Goal: Task Accomplishment & Management: Manage account settings

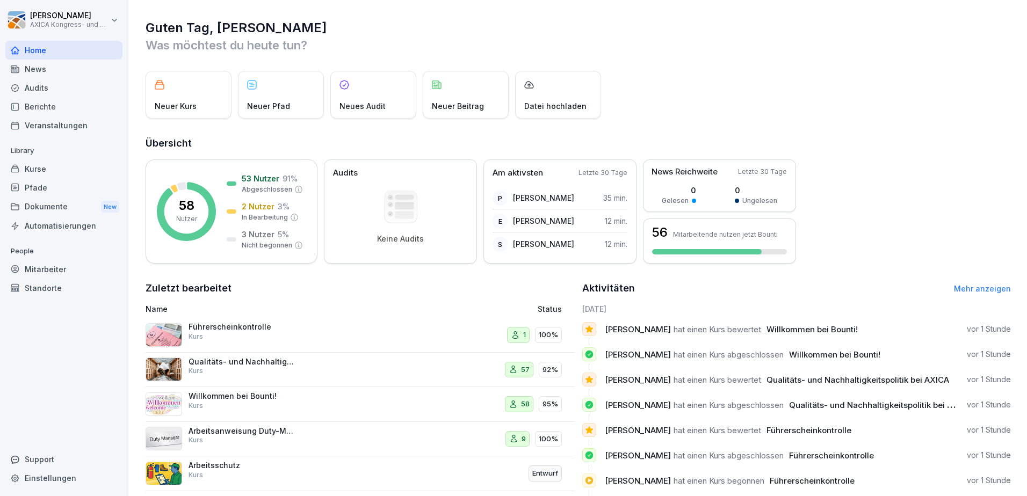
click at [294, 345] on div "Führerscheinkontrolle Kurs" at bounding box center [280, 335] width 269 height 26
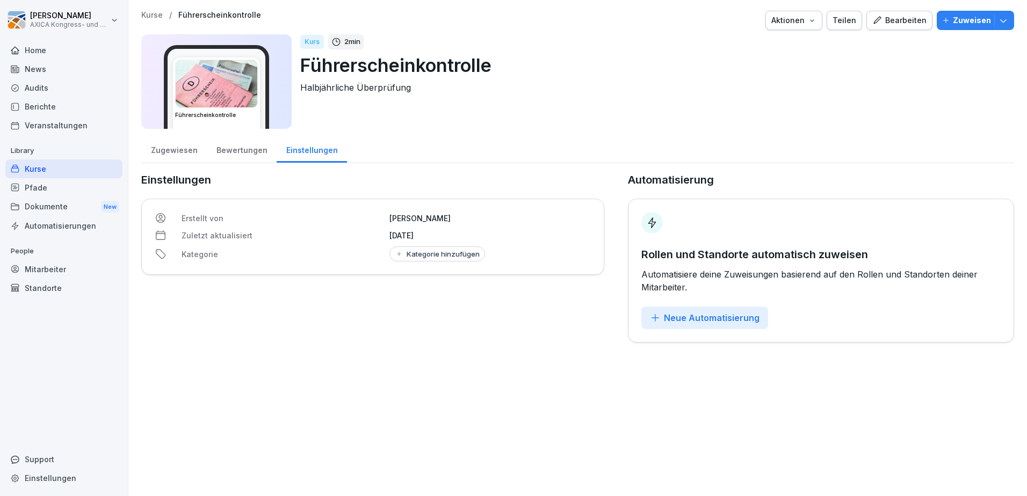
click at [234, 155] on div "Bewertungen" at bounding box center [242, 148] width 70 height 27
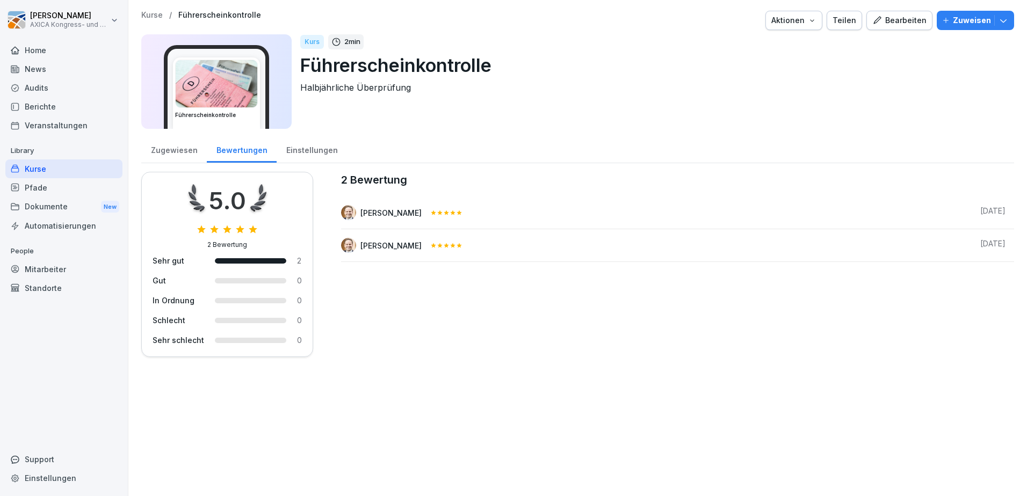
click at [162, 153] on div "Zugewiesen" at bounding box center [174, 148] width 66 height 27
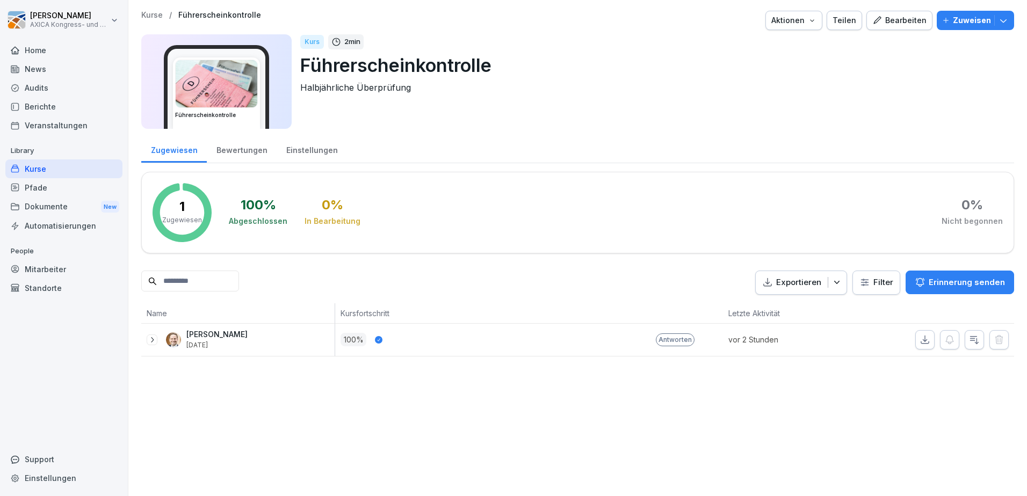
click at [895, 20] on div "Bearbeiten" at bounding box center [899, 21] width 54 height 12
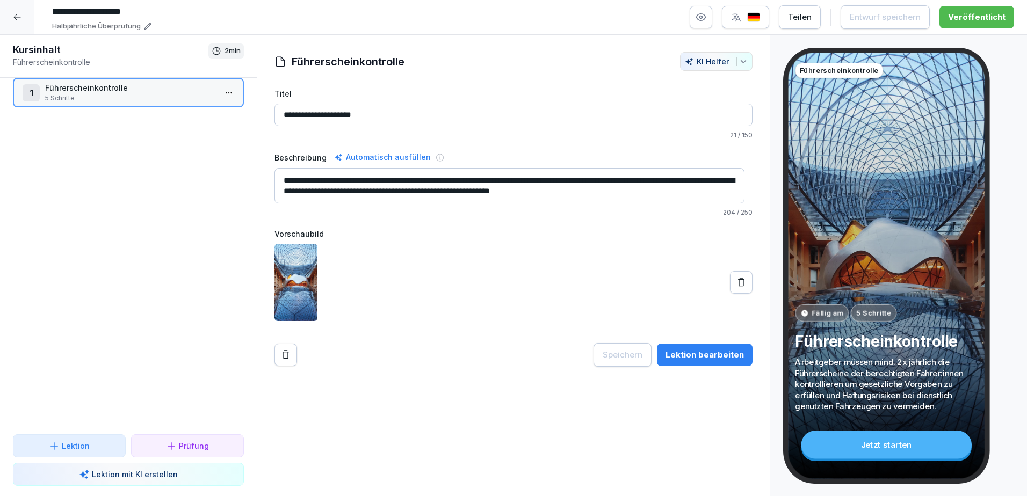
click at [115, 88] on p "Führerscheinkontrolle" at bounding box center [130, 87] width 171 height 11
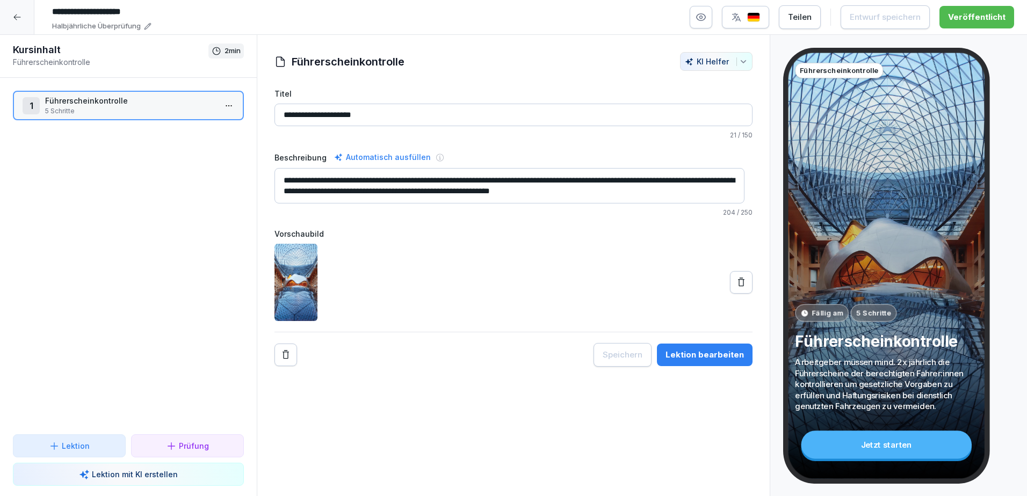
click at [654, 182] on textarea "**********" at bounding box center [509, 185] width 470 height 35
click at [660, 180] on textarea "**********" at bounding box center [509, 185] width 470 height 35
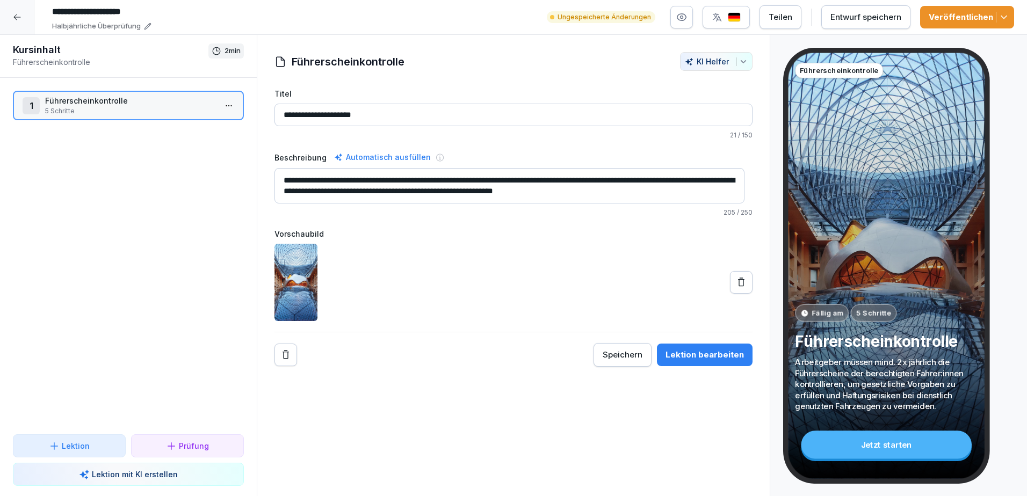
type textarea "**********"
click at [885, 20] on div "Entwurf speichern" at bounding box center [865, 17] width 71 height 12
click at [109, 106] on p "Führerscheinkontrolle" at bounding box center [130, 100] width 171 height 11
click at [143, 106] on p "Führerscheinkontrolle" at bounding box center [130, 100] width 171 height 11
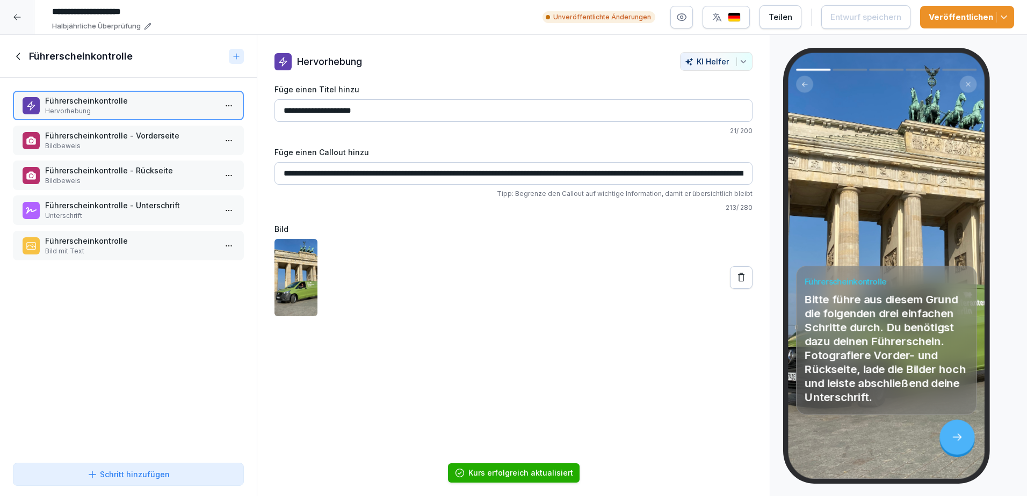
click at [104, 241] on p "Führerscheinkontrolle" at bounding box center [130, 240] width 171 height 11
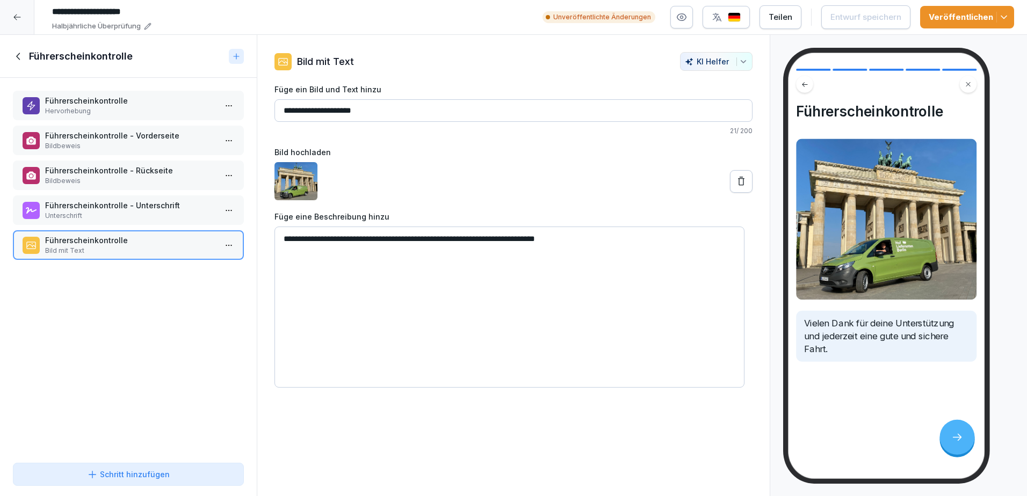
click at [120, 473] on div "Schritt hinzufügen" at bounding box center [128, 474] width 83 height 11
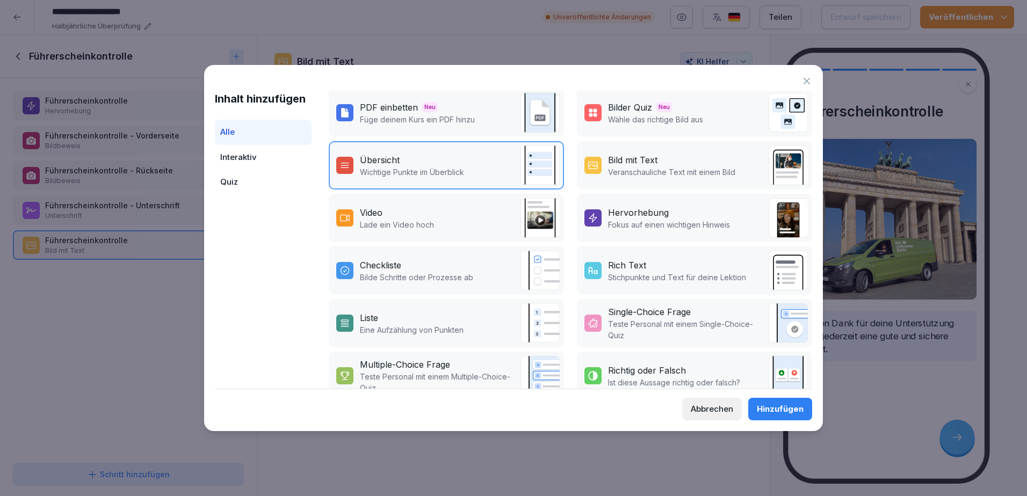
scroll to position [135, 0]
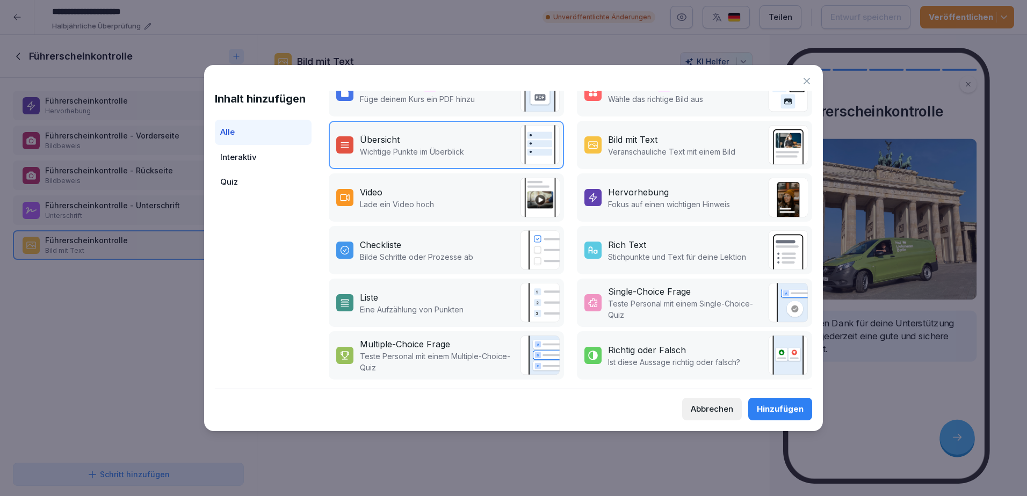
click at [696, 289] on div "Single-Choice Frage" at bounding box center [685, 291] width 155 height 13
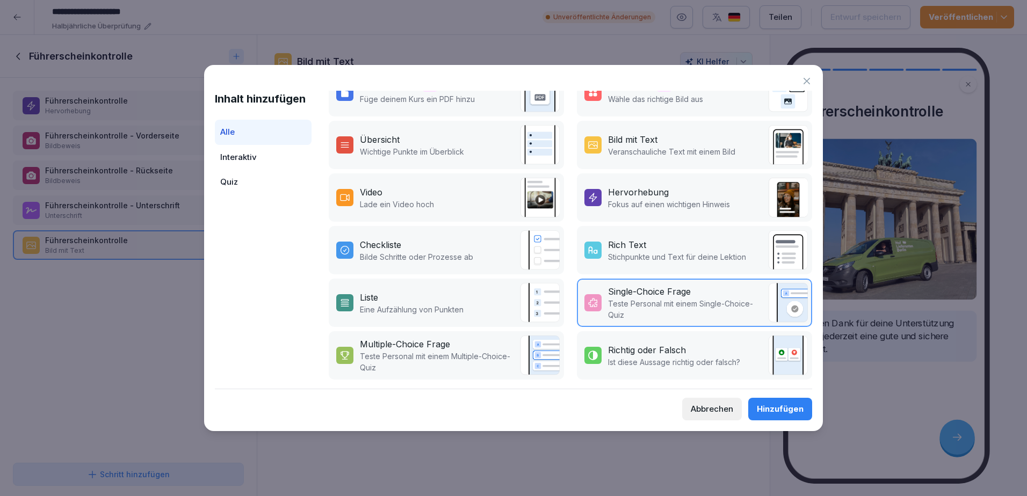
click at [786, 409] on div "Hinzufügen" at bounding box center [780, 409] width 47 height 12
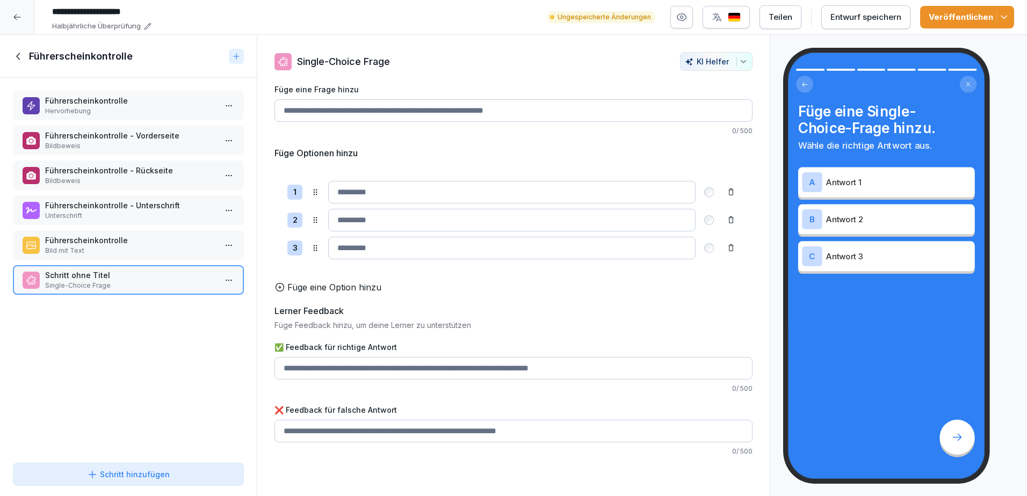
click at [368, 109] on input "Füge eine Frage hinzu" at bounding box center [513, 110] width 478 height 23
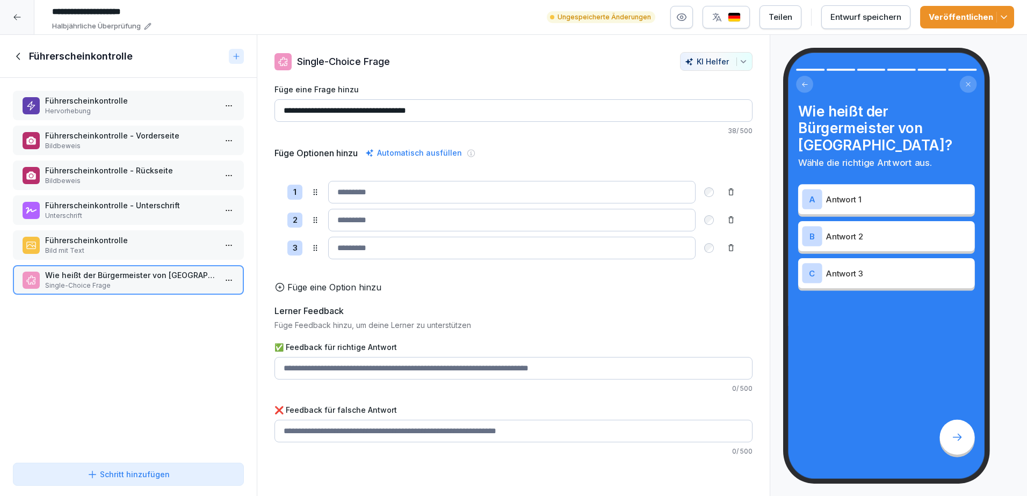
type input "**********"
click at [363, 192] on input at bounding box center [511, 192] width 367 height 23
drag, startPoint x: 363, startPoint y: 192, endPoint x: 322, endPoint y: 201, distance: 42.4
click at [322, 201] on div "1 *****" at bounding box center [513, 192] width 452 height 23
type input "****"
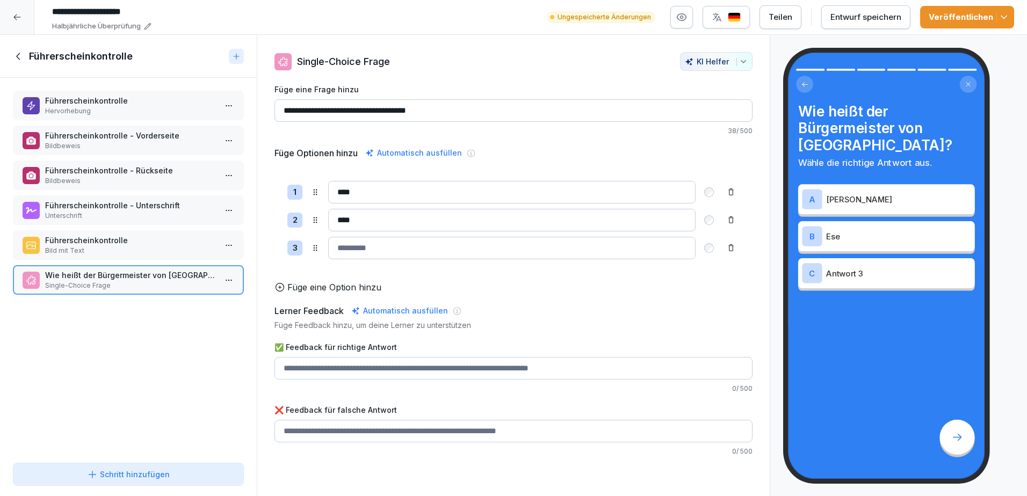
type input "****"
type input "*****"
click at [327, 380] on input "✅ Feedback für richtige Antwort" at bounding box center [513, 368] width 478 height 23
type input "*****"
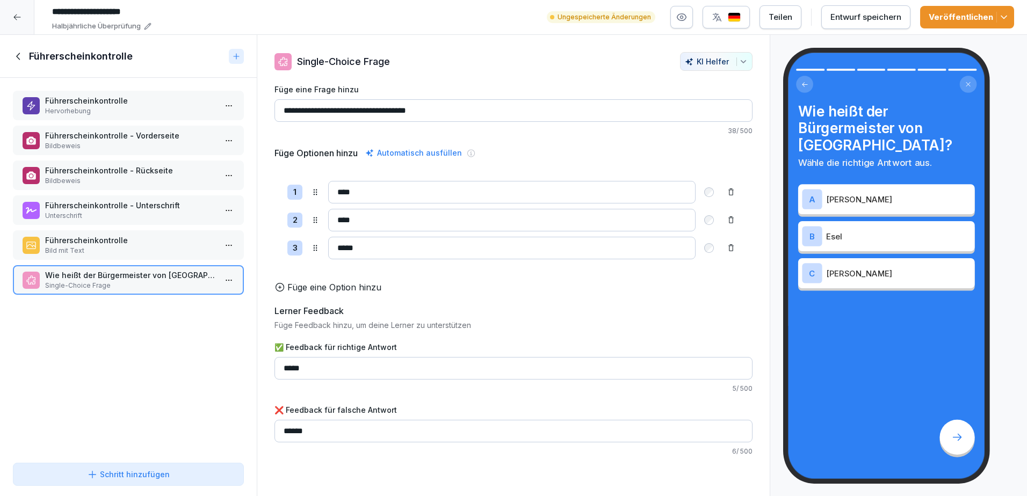
type input "******"
click at [899, 20] on div "Entwurf speichern" at bounding box center [865, 17] width 71 height 12
click at [991, 18] on div "Veröffentlichen" at bounding box center [967, 17] width 77 height 12
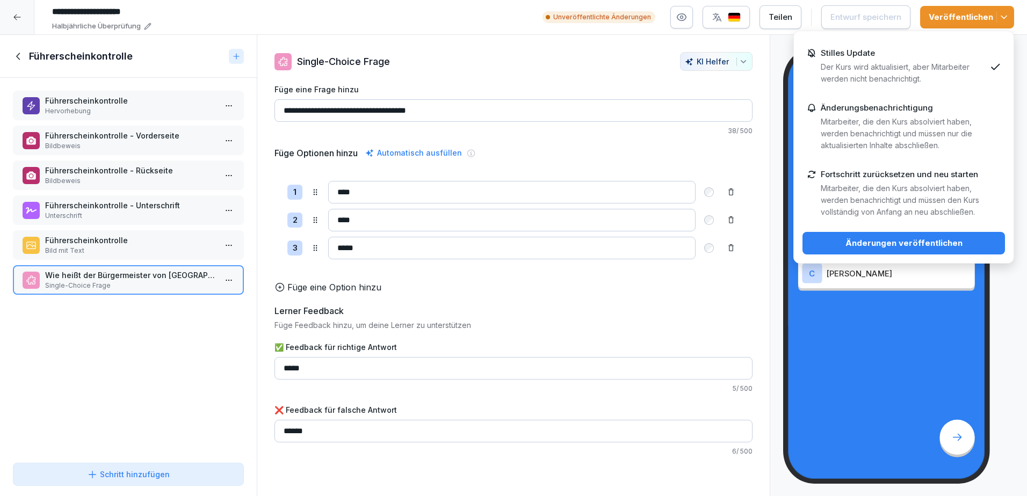
click at [889, 188] on p "Mitarbeiter, die den Kurs absolviert haben, werden benachrichtigt und müssen de…" at bounding box center [903, 200] width 165 height 35
click at [900, 241] on div "Änderungen veröffentlichen" at bounding box center [903, 243] width 185 height 12
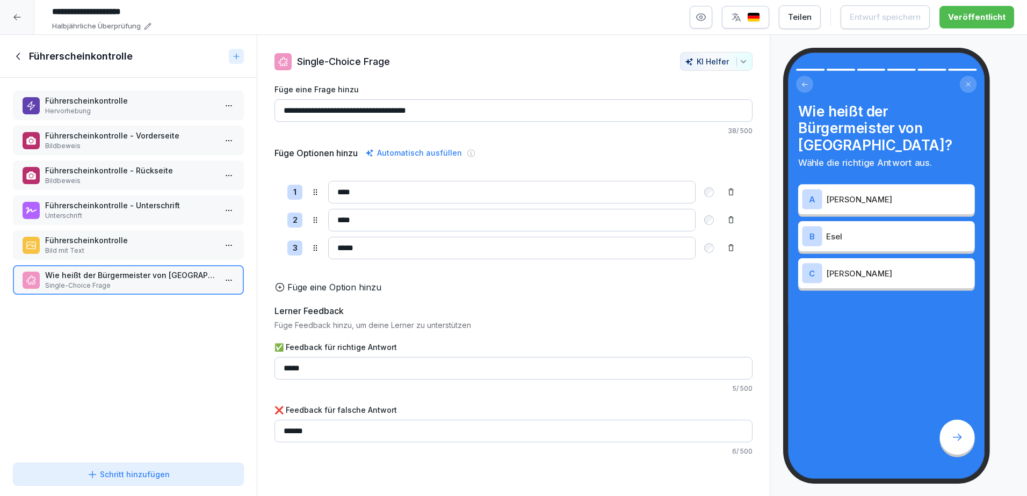
click at [228, 283] on html "**********" at bounding box center [513, 248] width 1027 height 496
click at [187, 342] on div "Löschen" at bounding box center [180, 341] width 91 height 20
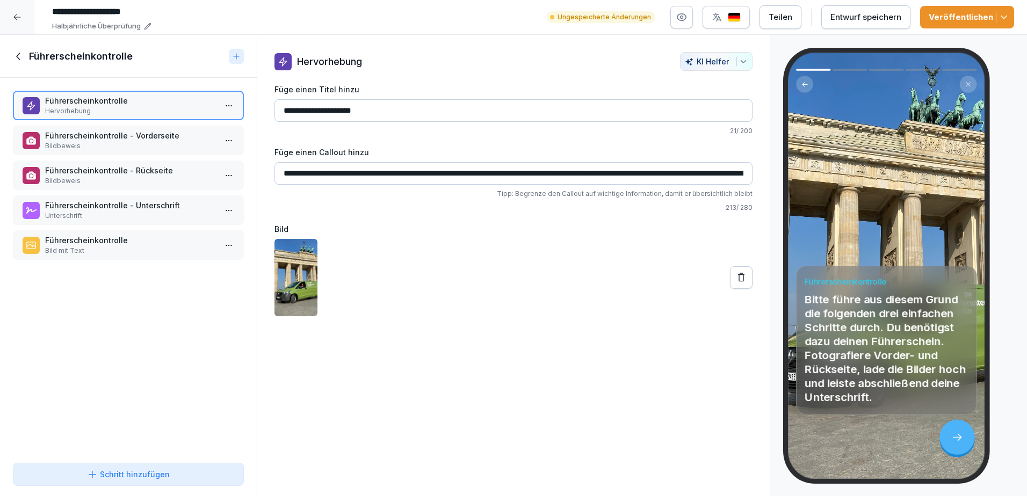
click at [878, 20] on div "Entwurf speichern" at bounding box center [865, 17] width 71 height 12
click at [1003, 17] on icon "button" at bounding box center [1004, 17] width 11 height 11
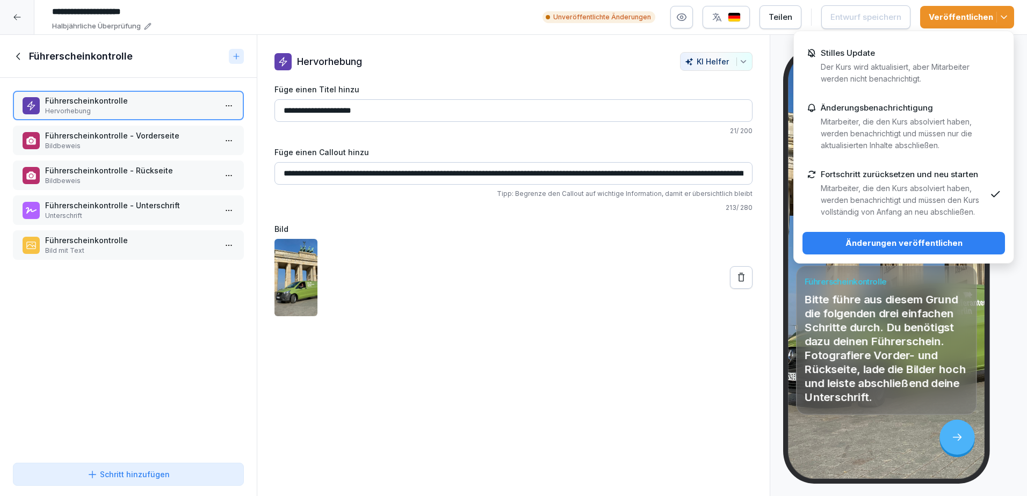
click at [887, 65] on p "Der Kurs wird aktualisiert, aber Mitarbeiter werden nicht benachrichtigt." at bounding box center [903, 73] width 165 height 24
click at [907, 245] on div "Änderungen veröffentlichen" at bounding box center [903, 243] width 185 height 12
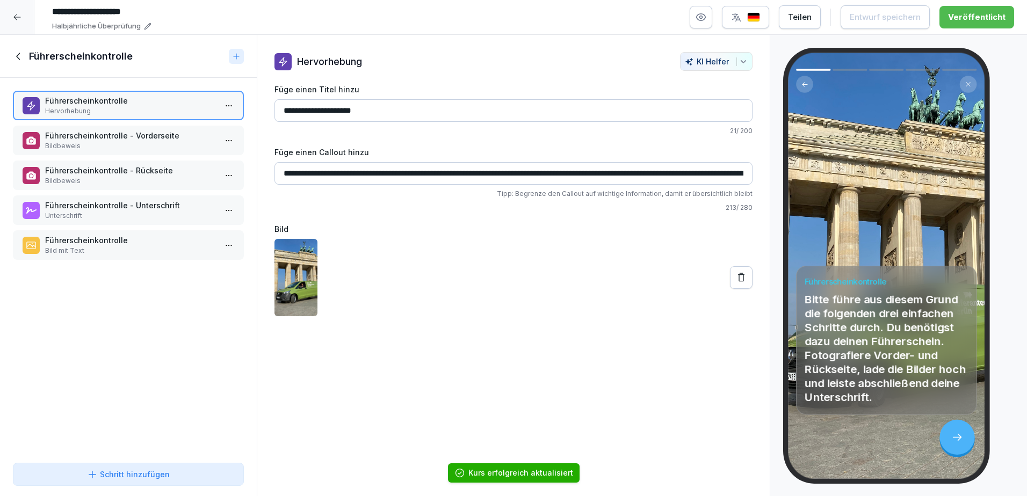
click at [654, 288] on div at bounding box center [513, 277] width 478 height 77
click at [25, 11] on div at bounding box center [17, 17] width 34 height 34
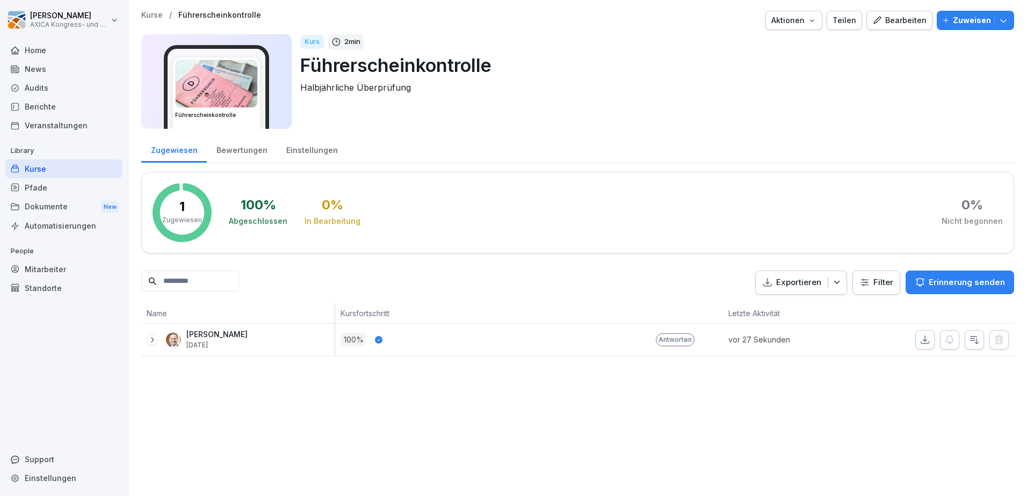
click at [49, 267] on div "Mitarbeiter" at bounding box center [63, 269] width 117 height 19
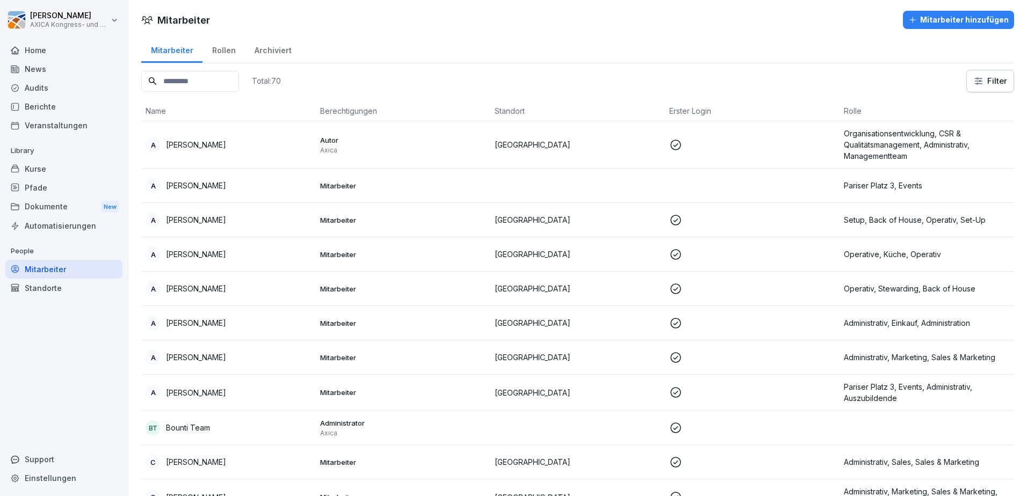
click at [208, 222] on p "Andreas Dietrich" at bounding box center [196, 219] width 60 height 11
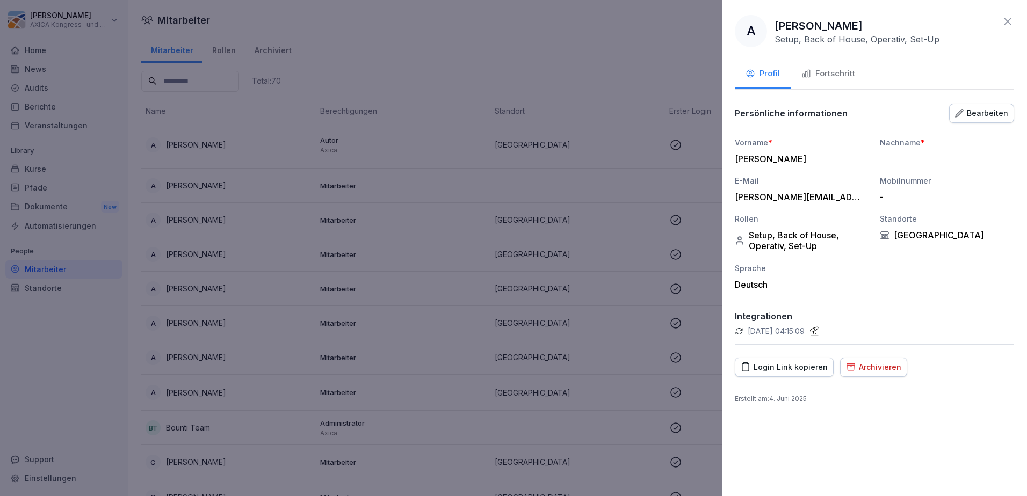
click at [1008, 20] on icon at bounding box center [1007, 21] width 13 height 13
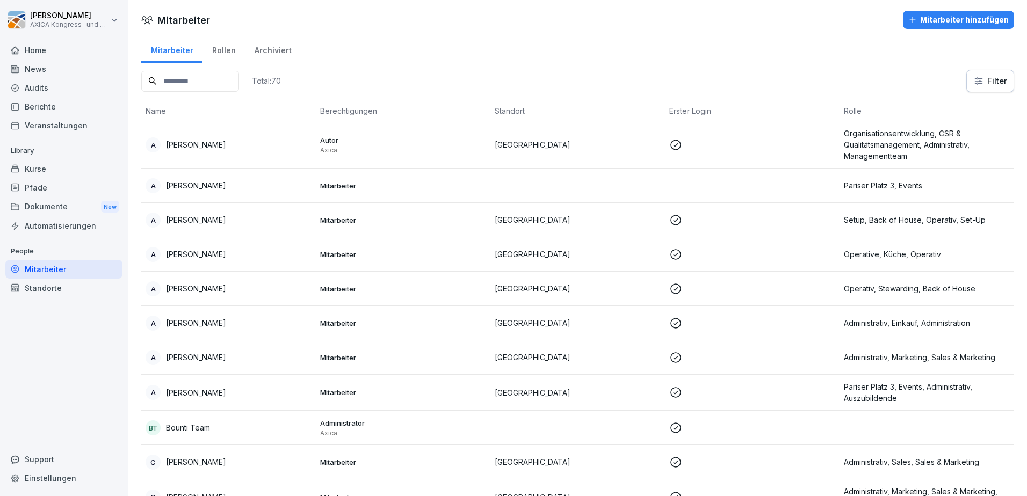
click at [47, 164] on div "Kurse" at bounding box center [63, 169] width 117 height 19
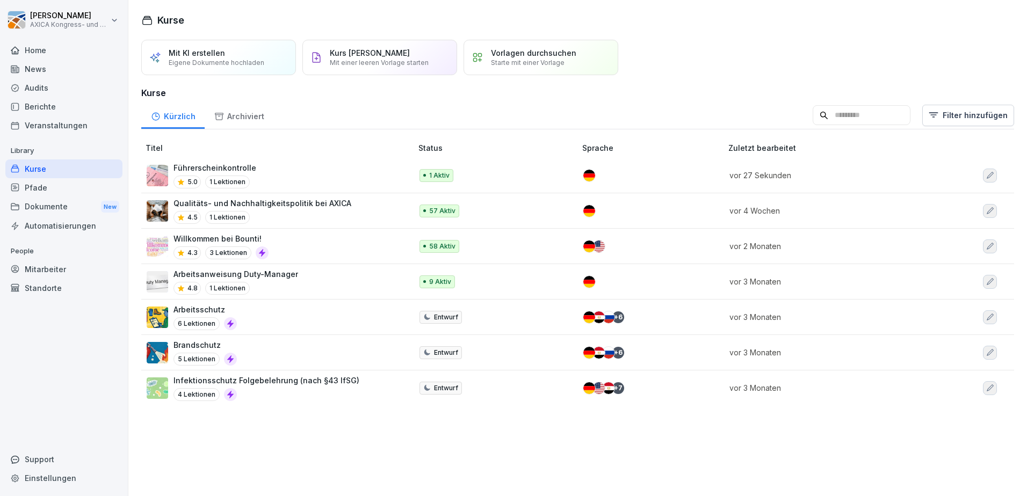
click at [307, 169] on div "Führerscheinkontrolle 5.0 1 Lektionen" at bounding box center [274, 175] width 255 height 26
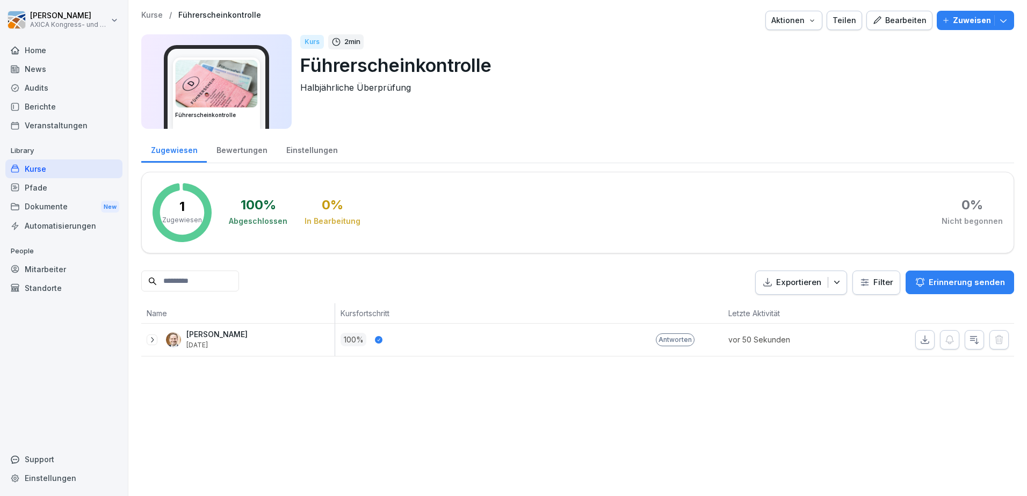
click at [962, 17] on p "Zuweisen" at bounding box center [972, 21] width 38 height 12
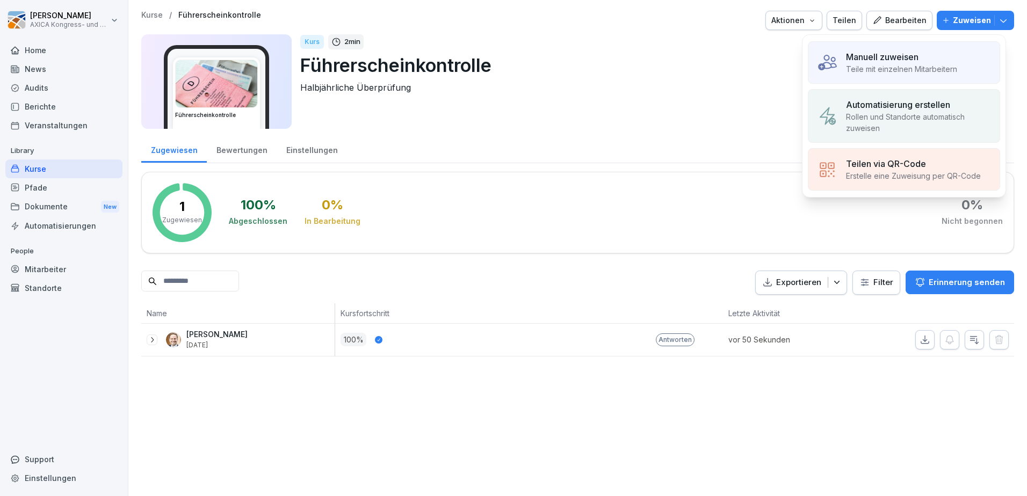
click at [895, 120] on p "Rollen und Standorte automatisch zuweisen" at bounding box center [918, 122] width 145 height 23
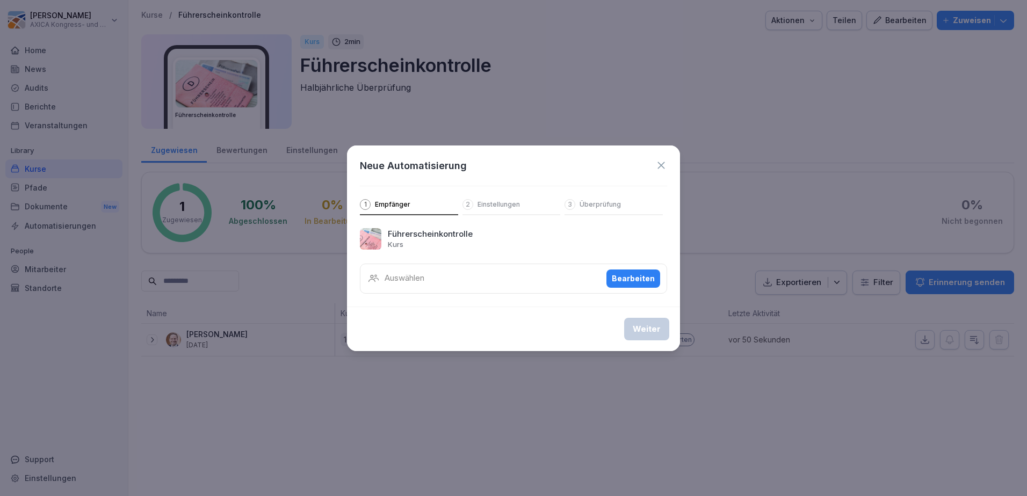
click at [446, 282] on div "Auswählen Bearbeiten" at bounding box center [513, 279] width 307 height 30
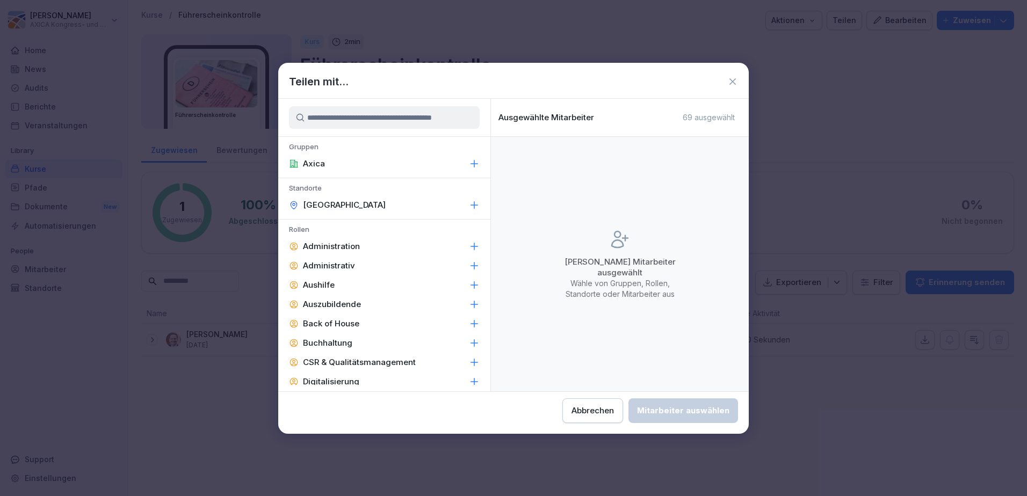
click at [339, 124] on input at bounding box center [384, 117] width 191 height 23
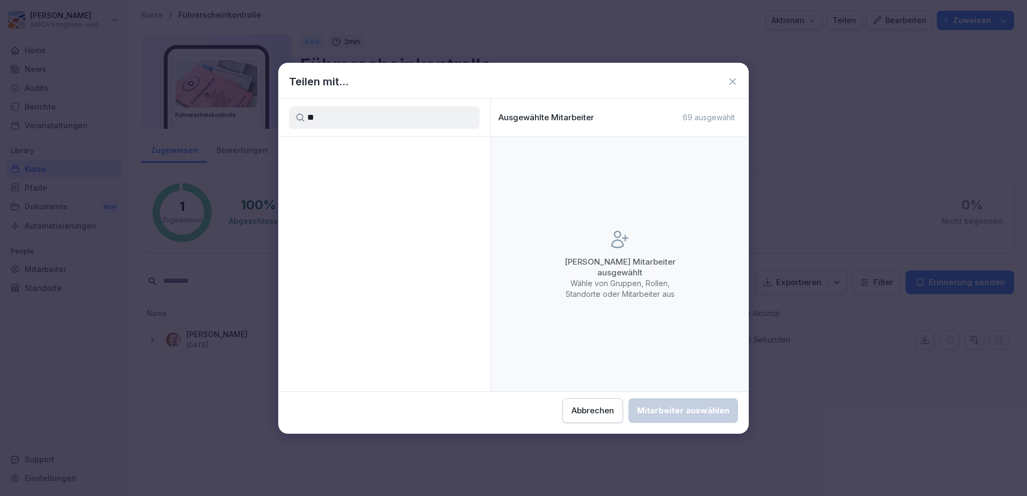
type input "*"
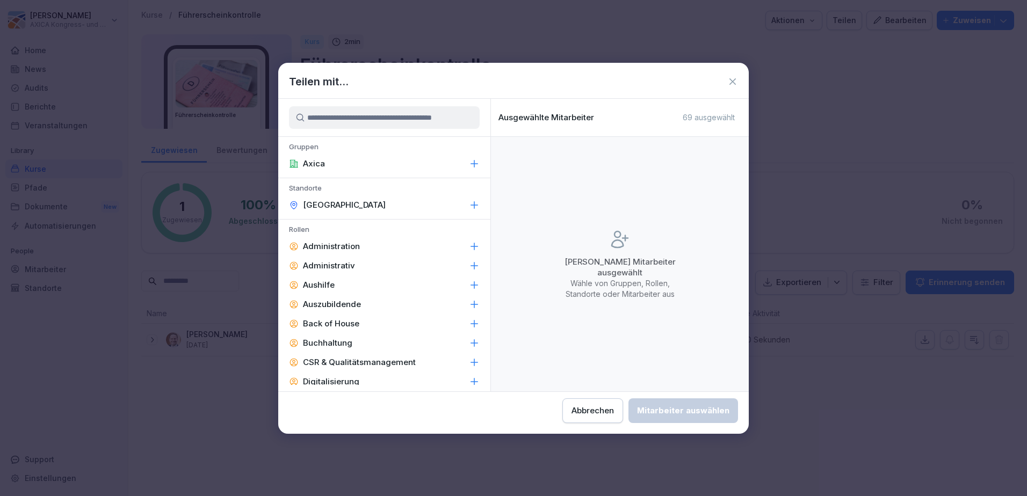
click at [732, 81] on icon at bounding box center [732, 81] width 6 height 6
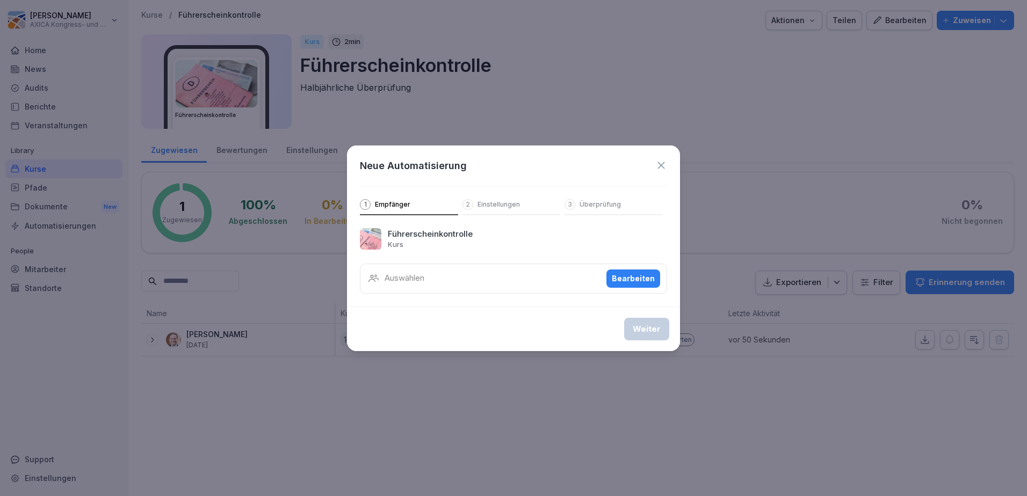
click at [664, 164] on icon at bounding box center [661, 166] width 12 height 12
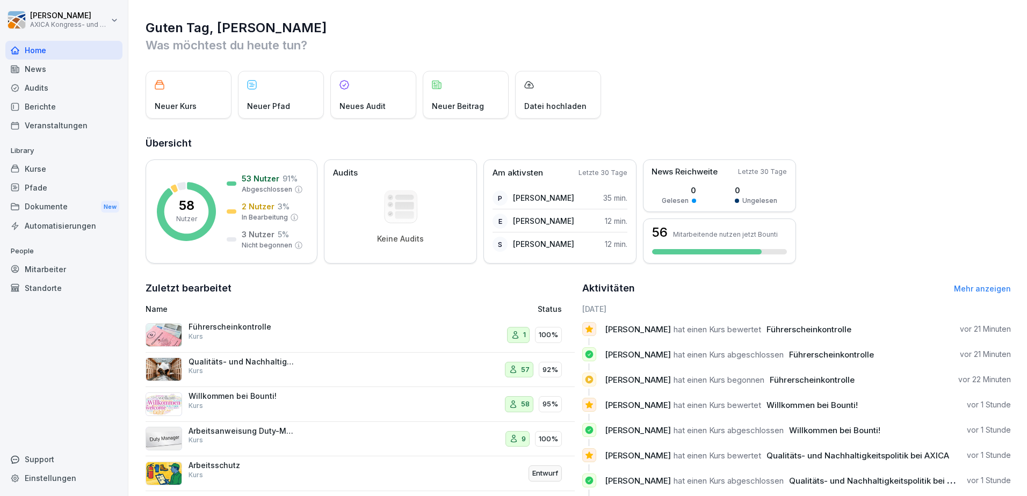
click at [41, 89] on div "Audits" at bounding box center [63, 87] width 117 height 19
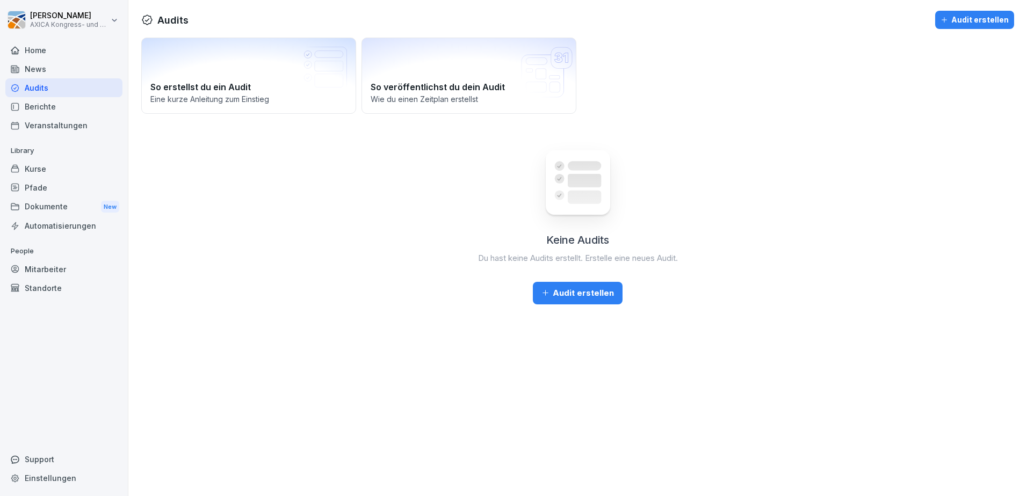
click at [296, 79] on div "So erstellst du ein Audit Eine kurze Anleitung zum Einstieg" at bounding box center [248, 76] width 215 height 76
click at [417, 75] on div "So veröffentlichst du dein Audit Wie du einen Zeitplan erstellst" at bounding box center [468, 76] width 215 height 76
click at [601, 289] on div "Audit erstellen" at bounding box center [577, 293] width 73 height 12
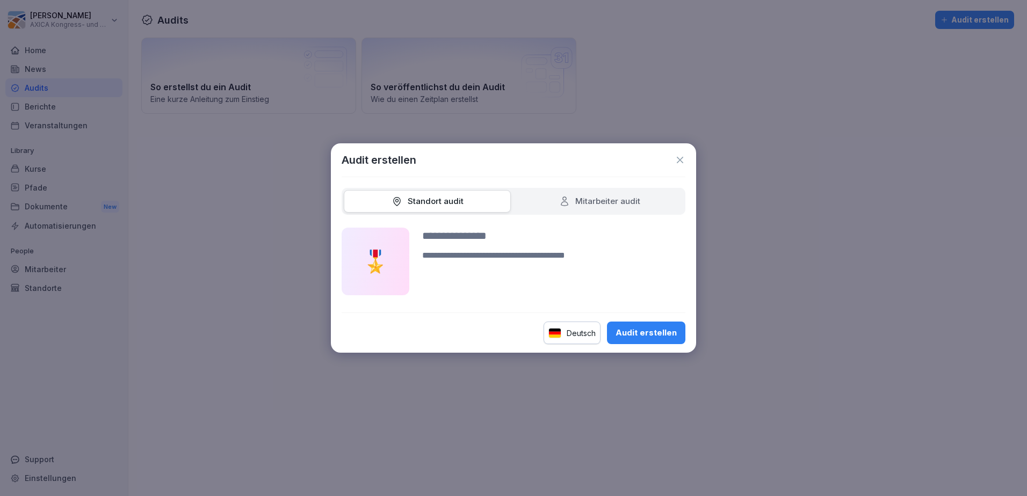
click at [652, 332] on div "Audit erstellen" at bounding box center [646, 333] width 61 height 12
click at [551, 236] on input at bounding box center [553, 236] width 263 height 16
type input "*"
click at [671, 330] on div "Audit erstellen" at bounding box center [646, 333] width 61 height 12
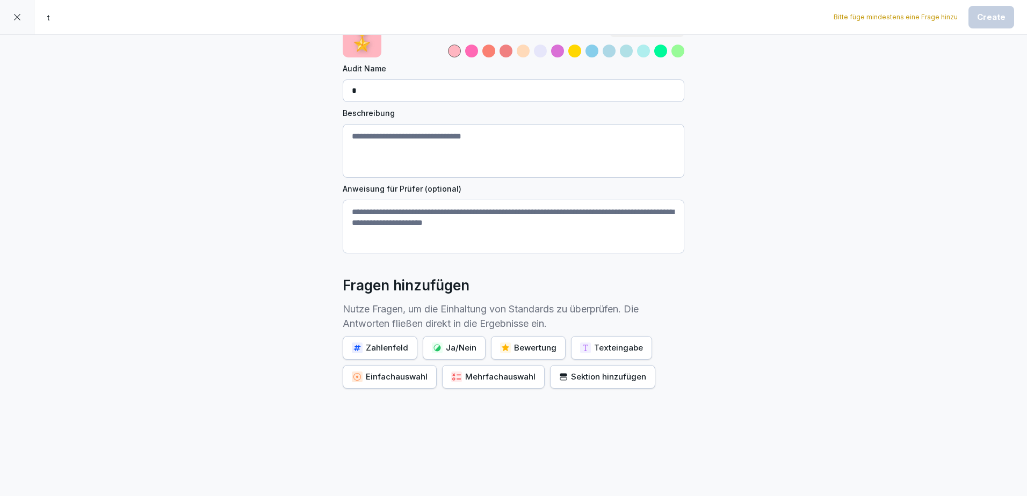
scroll to position [68, 0]
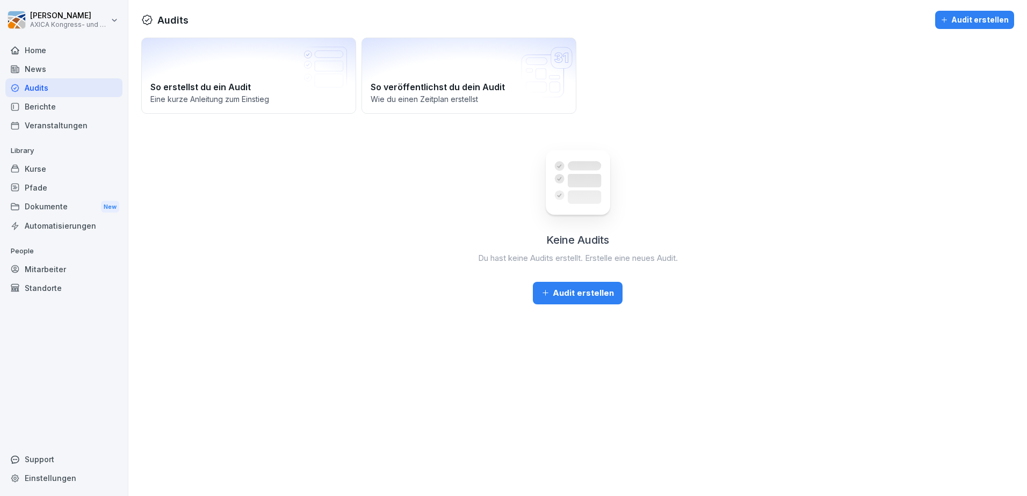
click at [59, 106] on div "Berichte" at bounding box center [63, 106] width 117 height 19
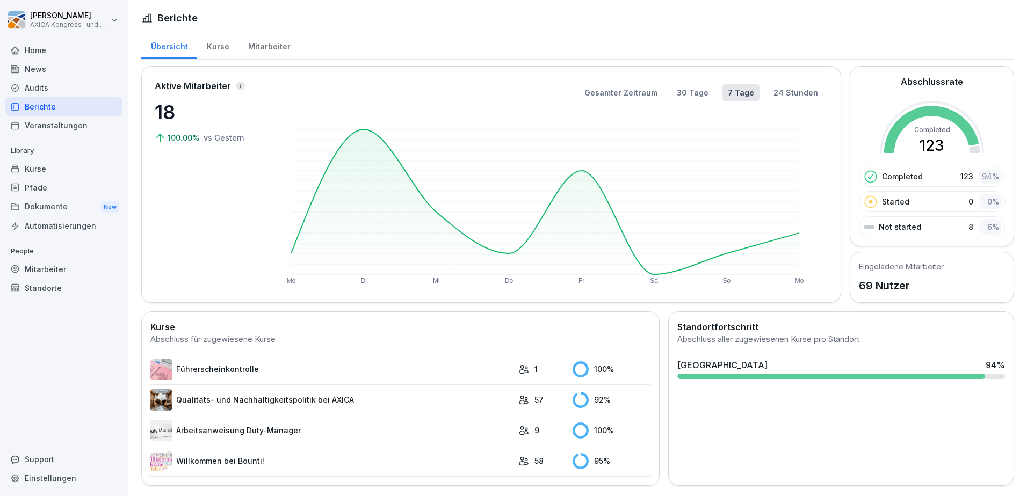
click at [82, 127] on div "Veranstaltungen" at bounding box center [63, 125] width 117 height 19
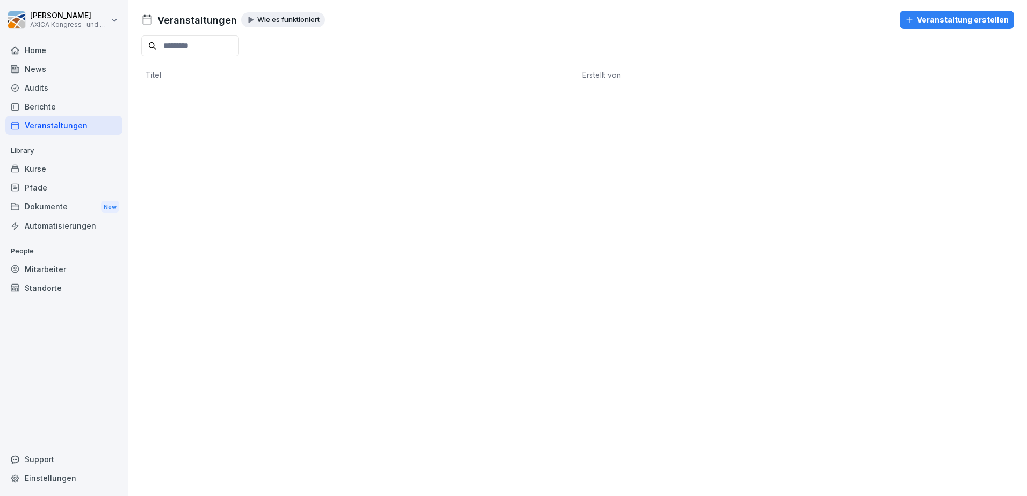
click at [46, 89] on div "Audits" at bounding box center [63, 87] width 117 height 19
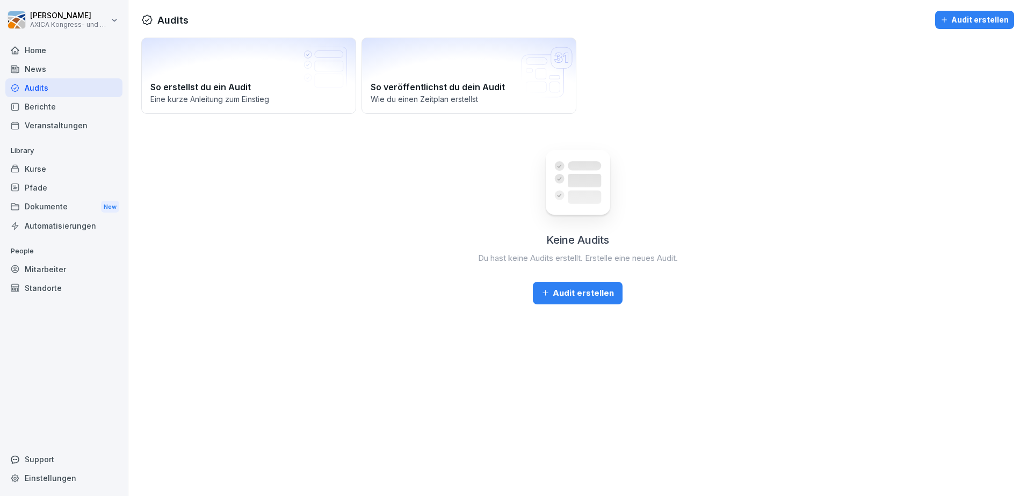
click at [83, 128] on div "Veranstaltungen" at bounding box center [63, 125] width 117 height 19
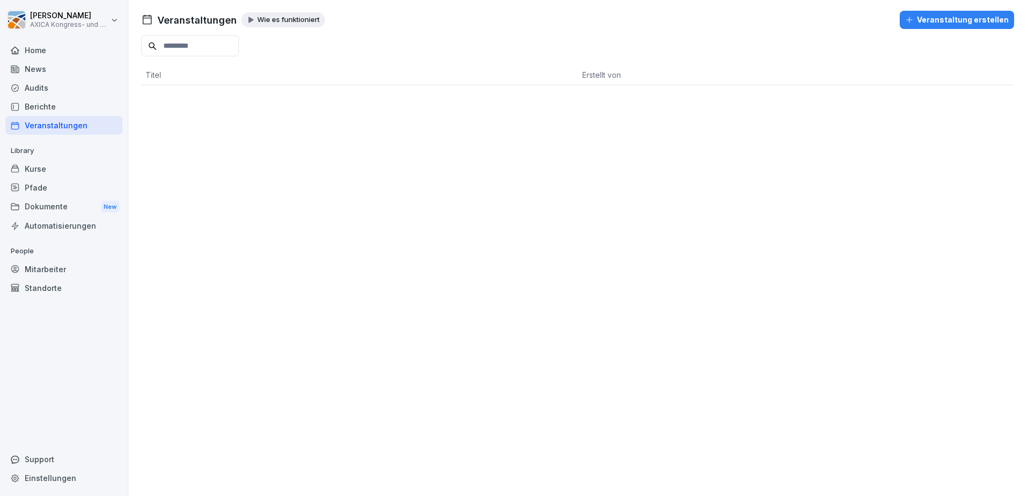
click at [56, 167] on div "Kurse" at bounding box center [63, 169] width 117 height 19
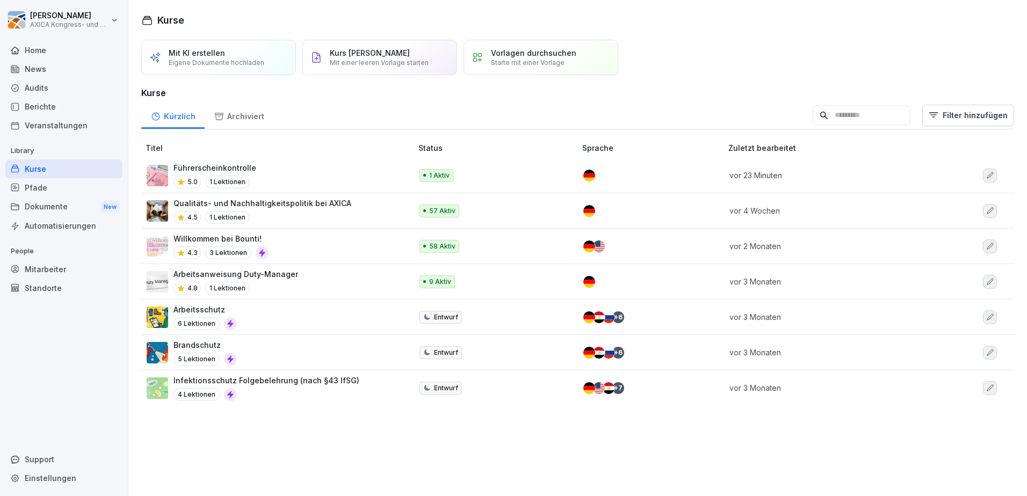
click at [552, 65] on p "Starte mit einer Vorlage" at bounding box center [528, 63] width 74 height 8
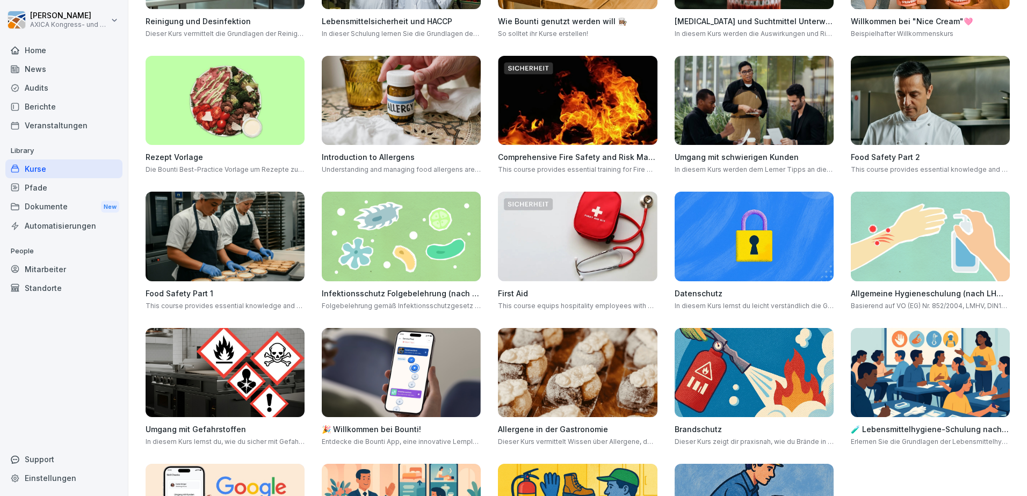
scroll to position [107, 0]
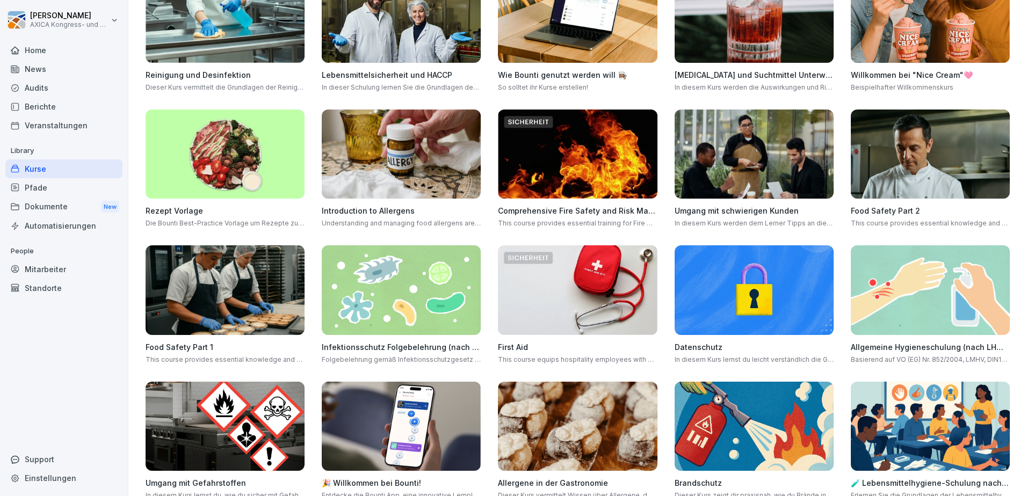
click at [748, 179] on img at bounding box center [754, 155] width 159 height 90
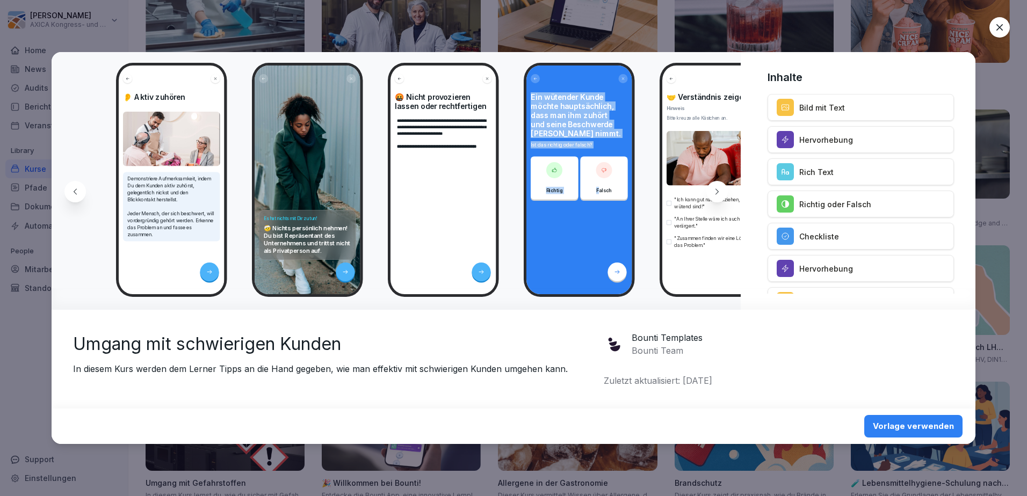
drag, startPoint x: 531, startPoint y: 210, endPoint x: 488, endPoint y: 215, distance: 43.3
click at [488, 215] on div "**********" at bounding box center [396, 181] width 689 height 258
click at [584, 317] on div "**********" at bounding box center [514, 248] width 924 height 392
click at [717, 196] on icon at bounding box center [717, 191] width 9 height 9
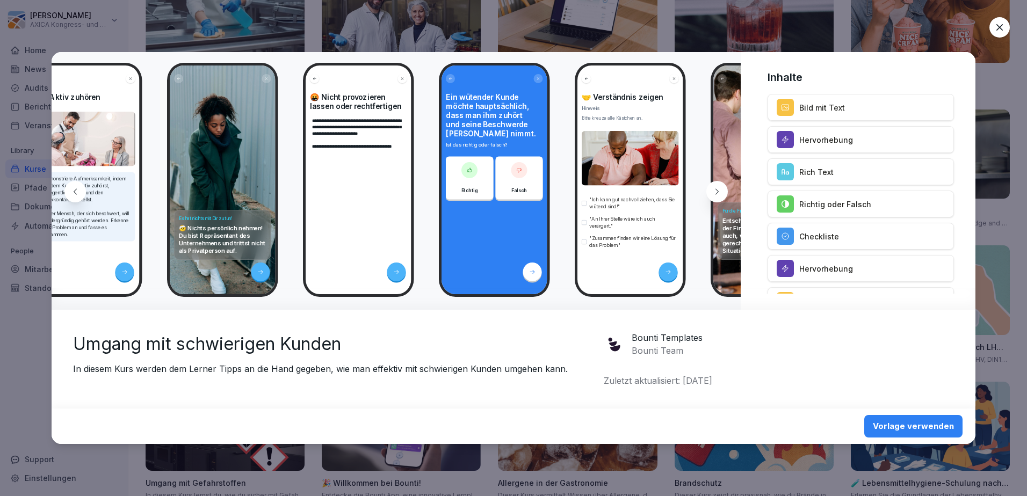
scroll to position [0, 144]
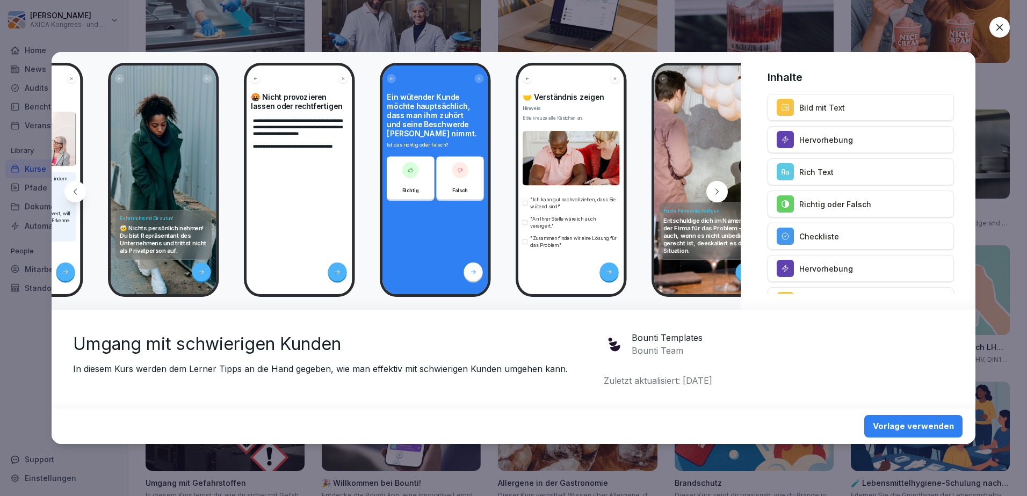
click at [719, 191] on icon at bounding box center [717, 191] width 9 height 9
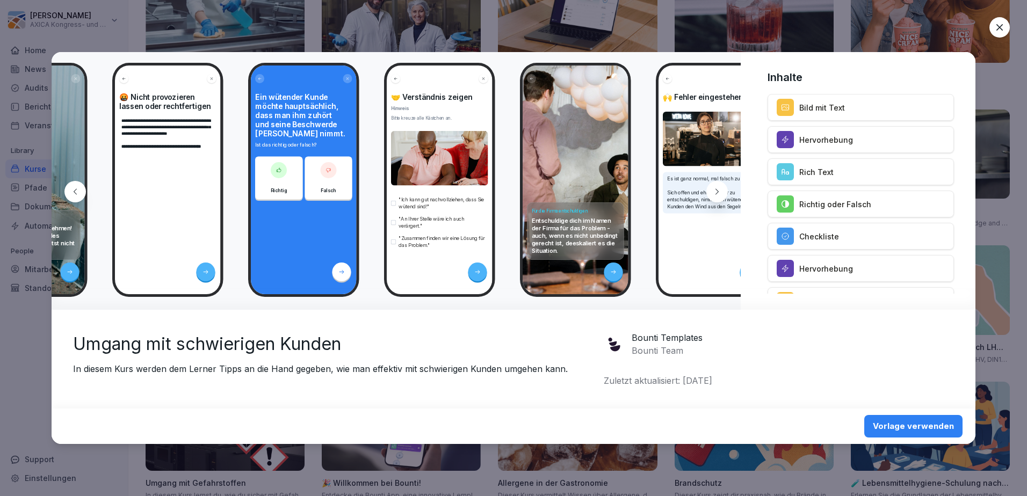
scroll to position [0, 288]
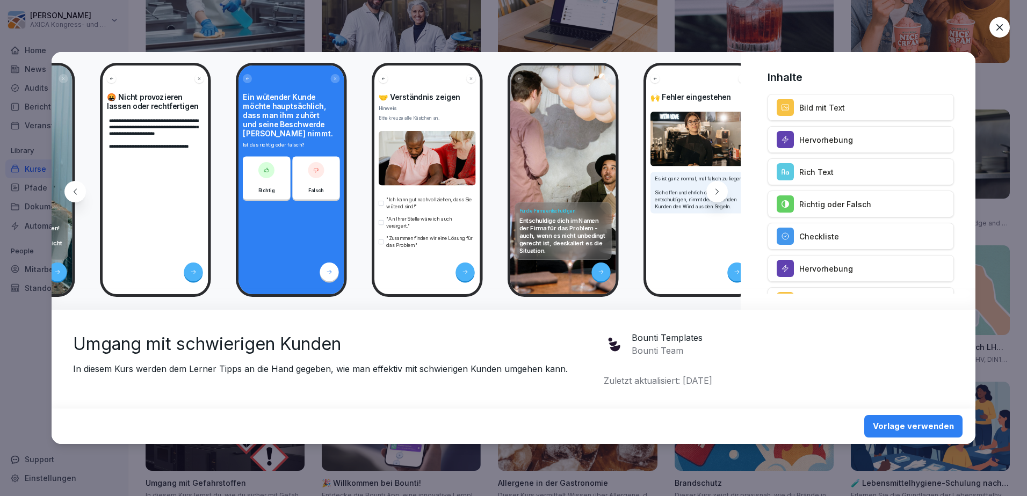
click at [721, 198] on div at bounding box center [716, 191] width 21 height 21
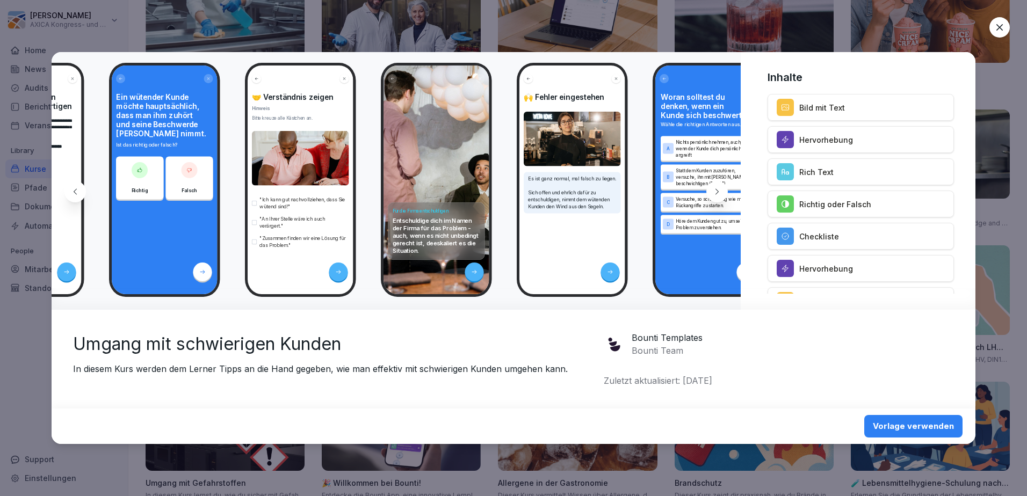
scroll to position [0, 432]
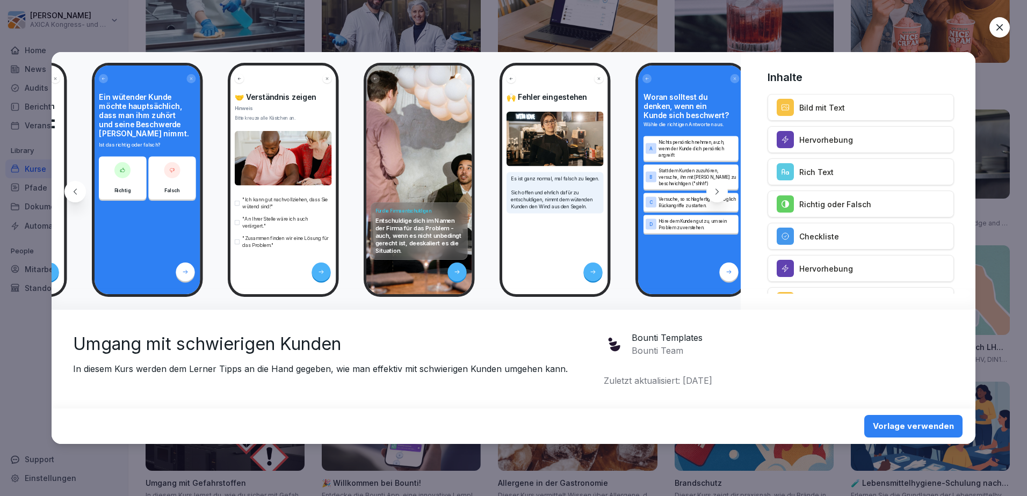
click at [717, 193] on icon at bounding box center [716, 192] width 3 height 6
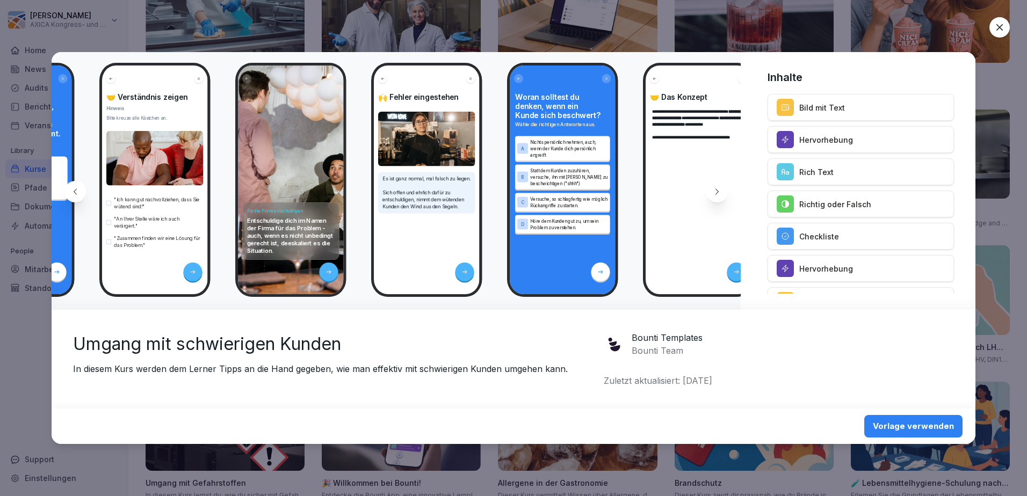
scroll to position [0, 576]
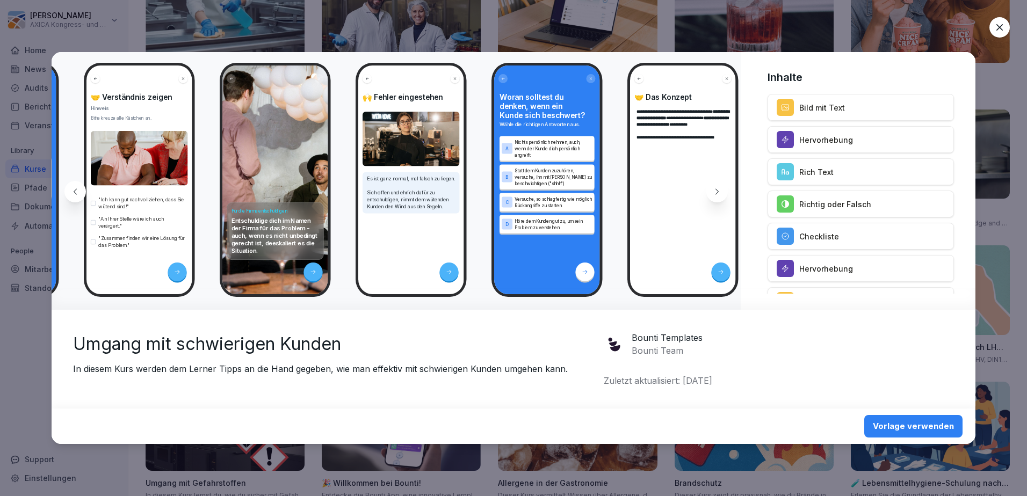
click at [717, 193] on icon at bounding box center [716, 192] width 3 height 6
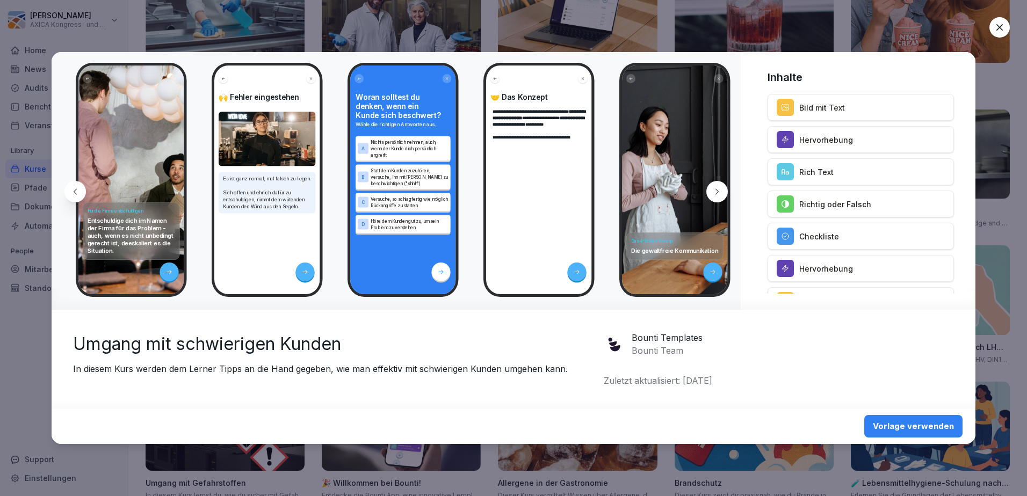
scroll to position [0, 720]
click at [718, 188] on icon at bounding box center [717, 191] width 9 height 9
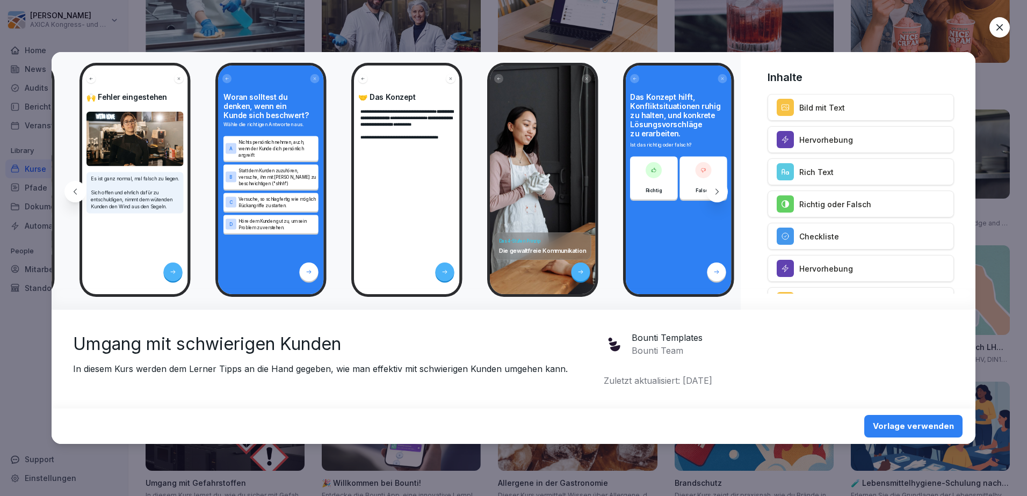
scroll to position [0, 864]
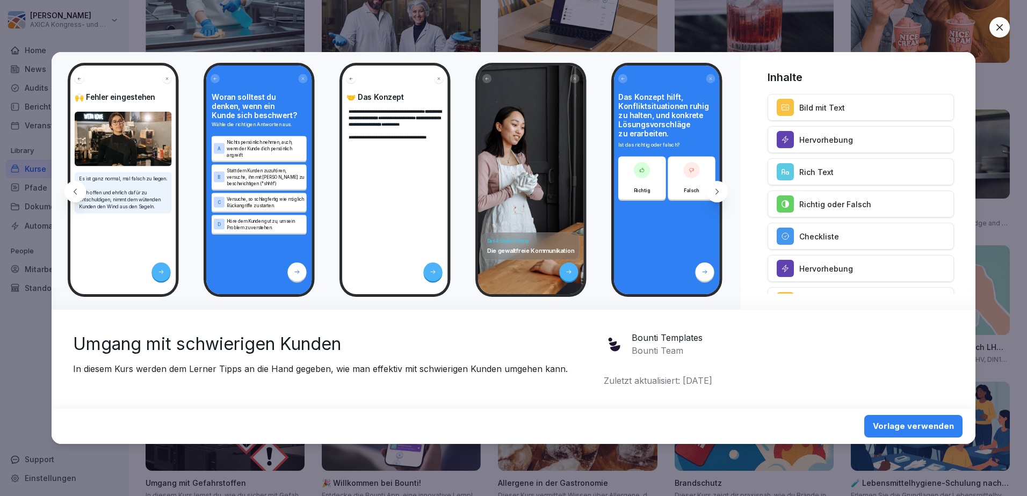
click at [718, 189] on icon at bounding box center [717, 191] width 9 height 9
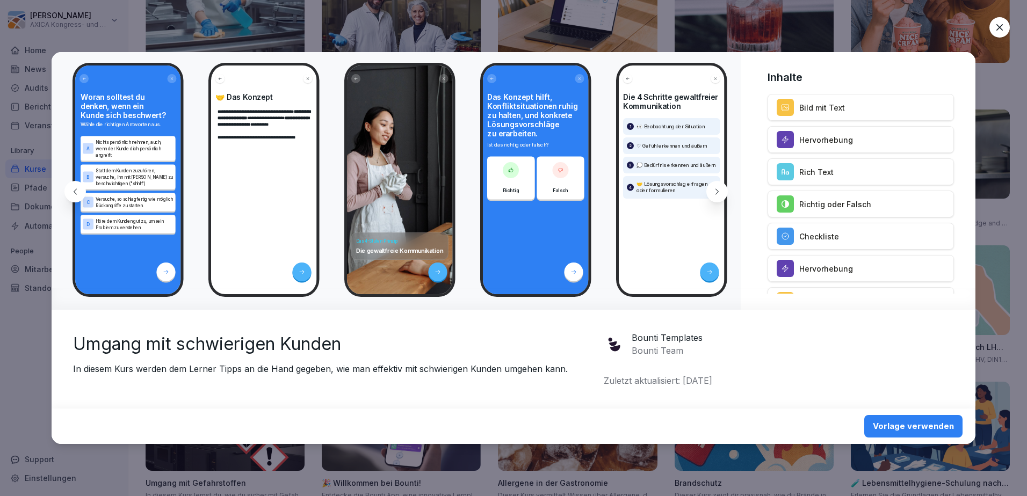
scroll to position [0, 1008]
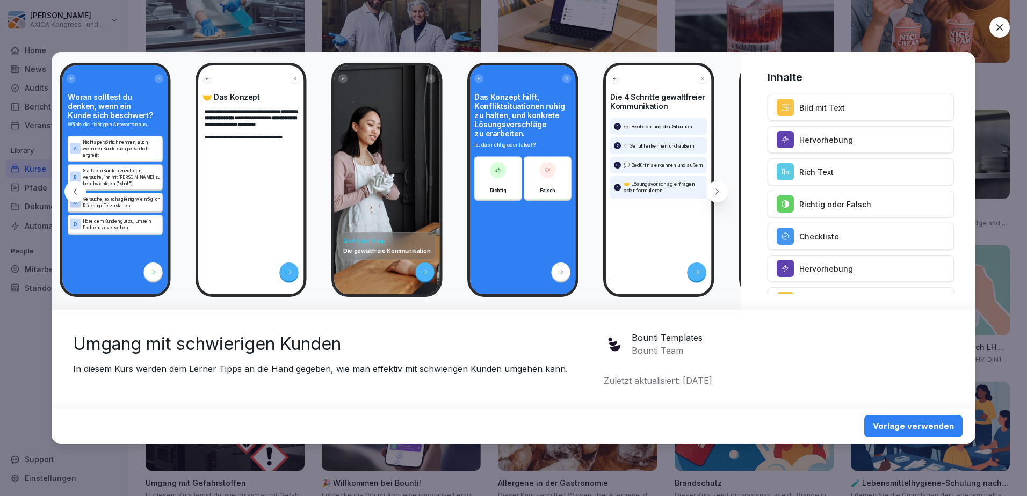
click at [998, 26] on icon at bounding box center [999, 27] width 6 height 6
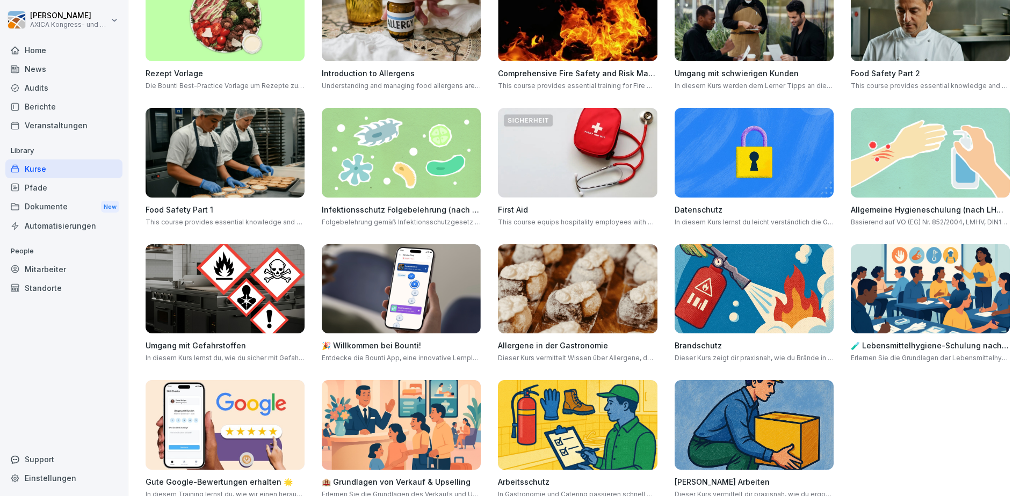
scroll to position [273, 0]
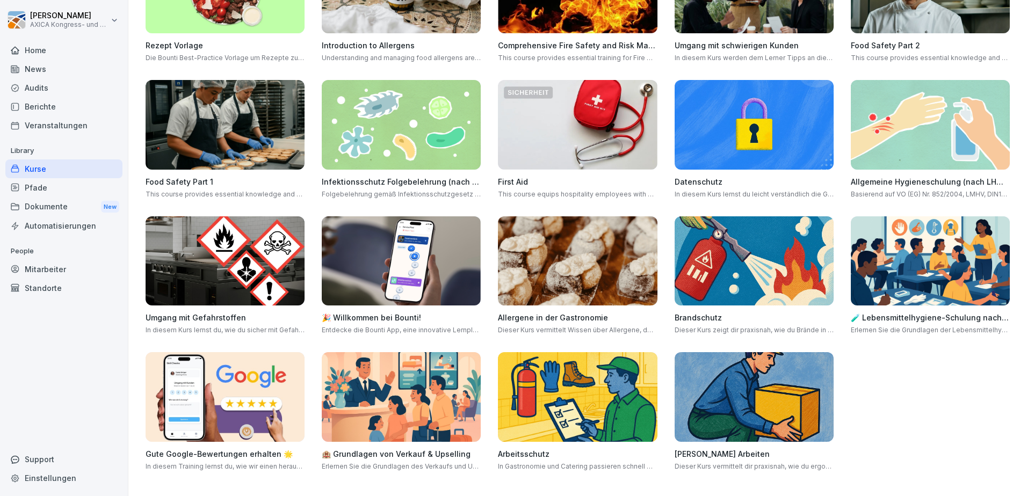
click at [946, 271] on img at bounding box center [930, 261] width 159 height 90
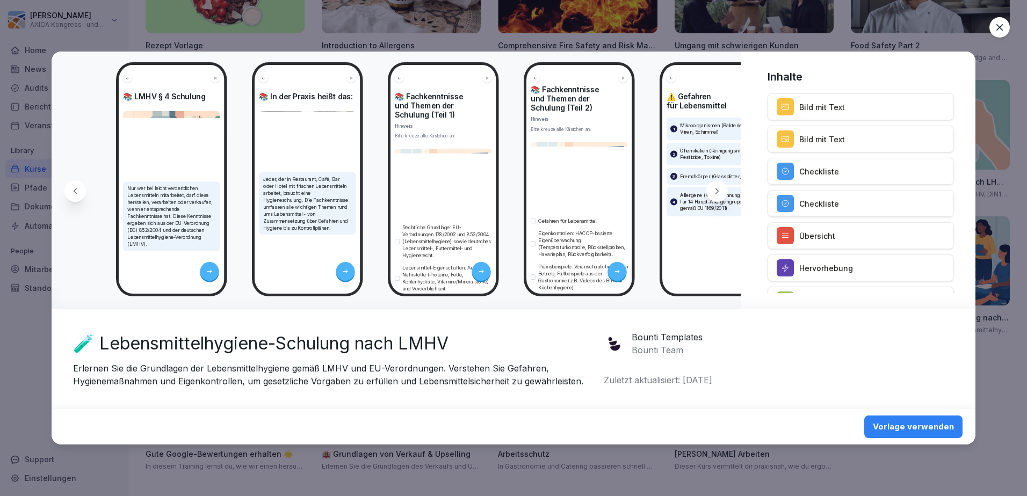
scroll to position [0, 0]
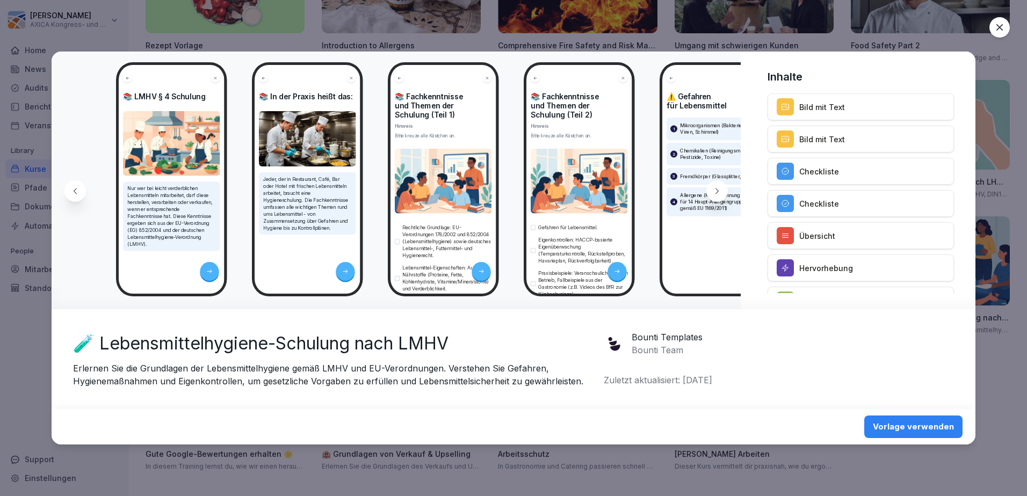
click at [1002, 26] on icon at bounding box center [999, 27] width 11 height 11
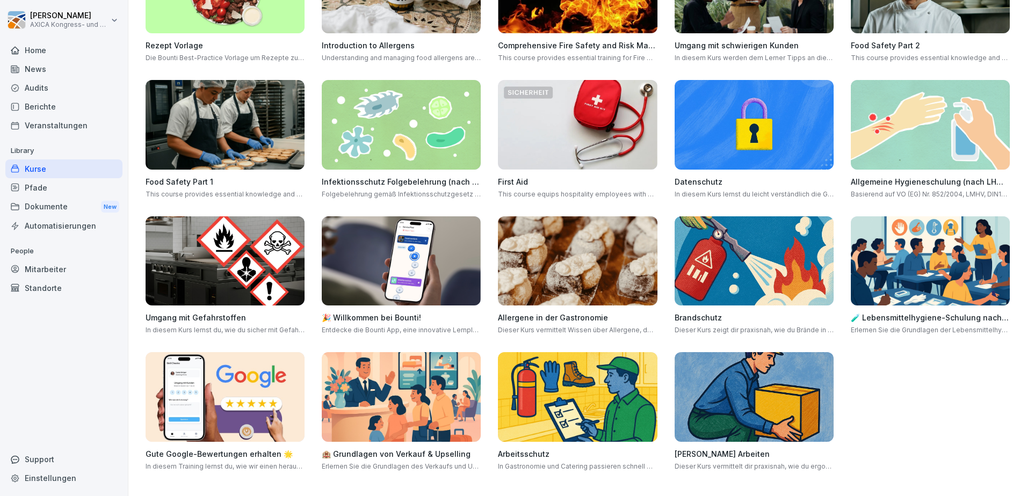
scroll to position [219, 0]
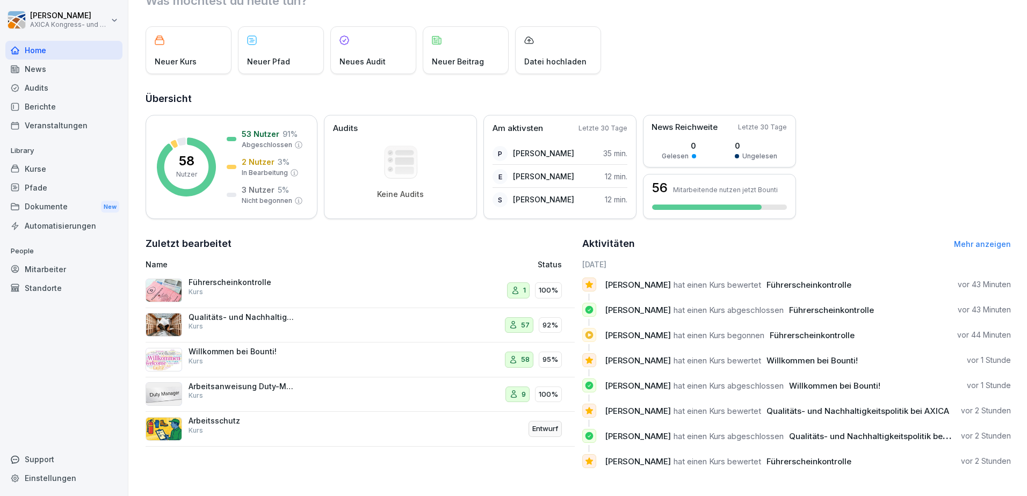
scroll to position [53, 0]
click at [254, 347] on p "Willkommen bei Bounti!" at bounding box center [242, 352] width 107 height 10
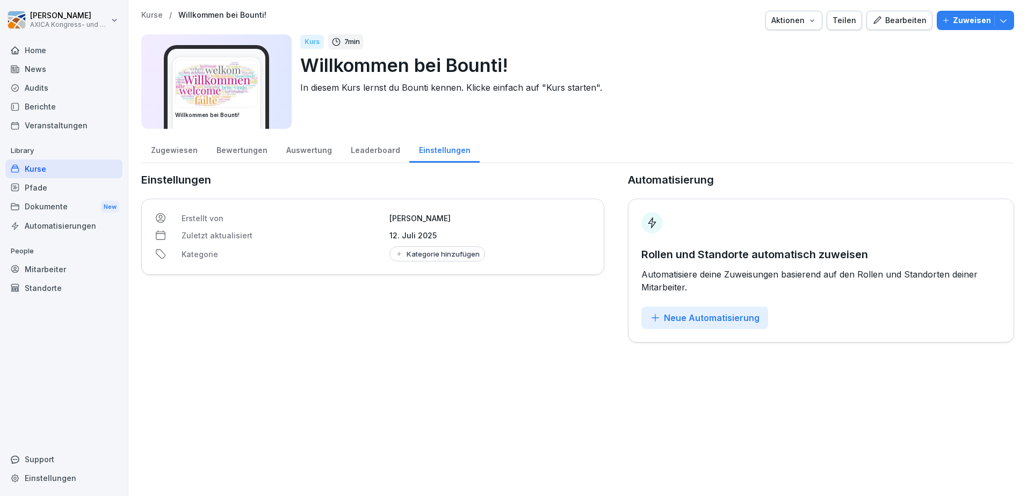
click at [222, 147] on div "Bewertungen" at bounding box center [242, 148] width 70 height 27
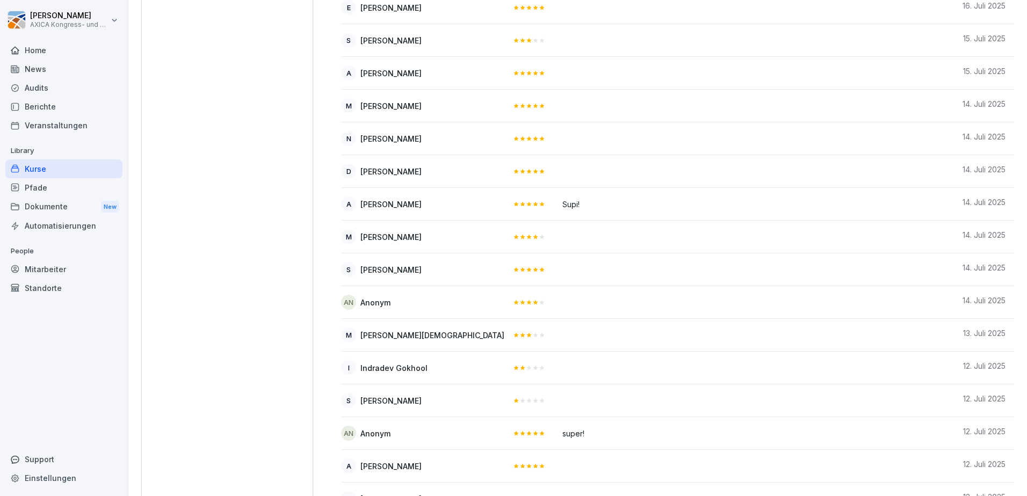
scroll to position [698, 0]
click at [519, 368] on icon at bounding box center [522, 366] width 6 height 6
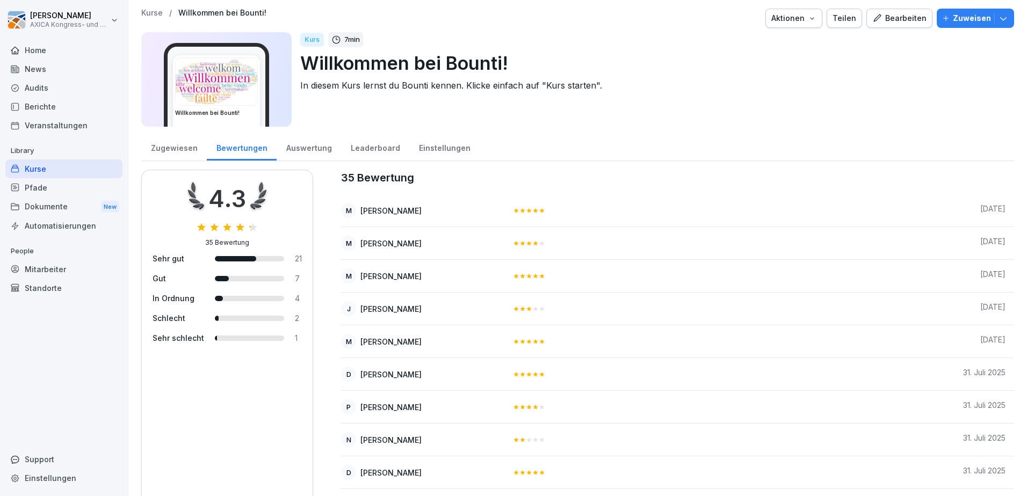
scroll to position [0, 0]
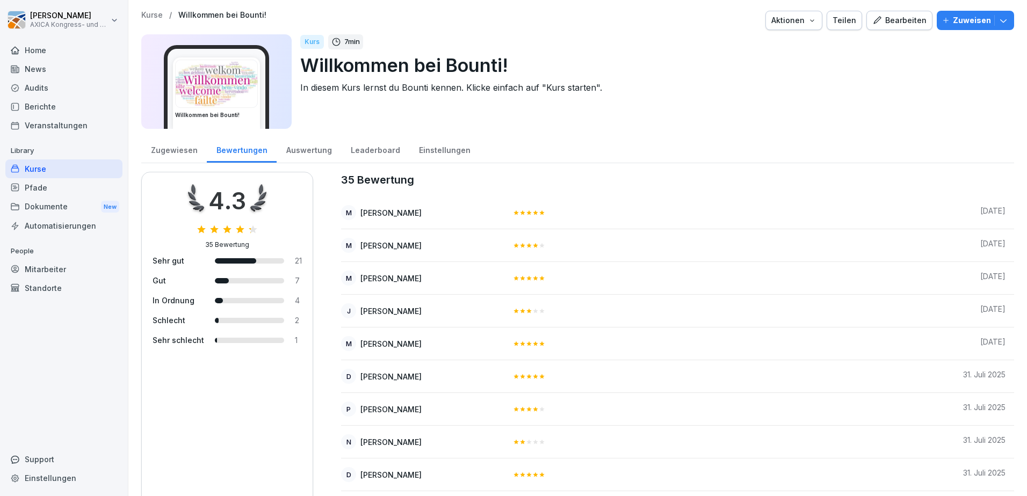
click at [47, 170] on div "Kurse" at bounding box center [63, 169] width 117 height 19
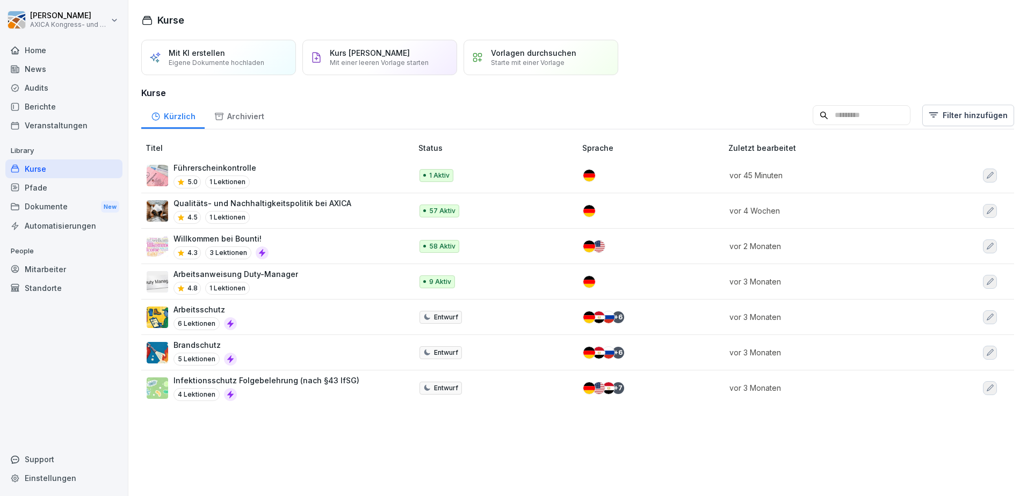
click at [309, 213] on div "4.5 1 Lektionen" at bounding box center [262, 217] width 178 height 13
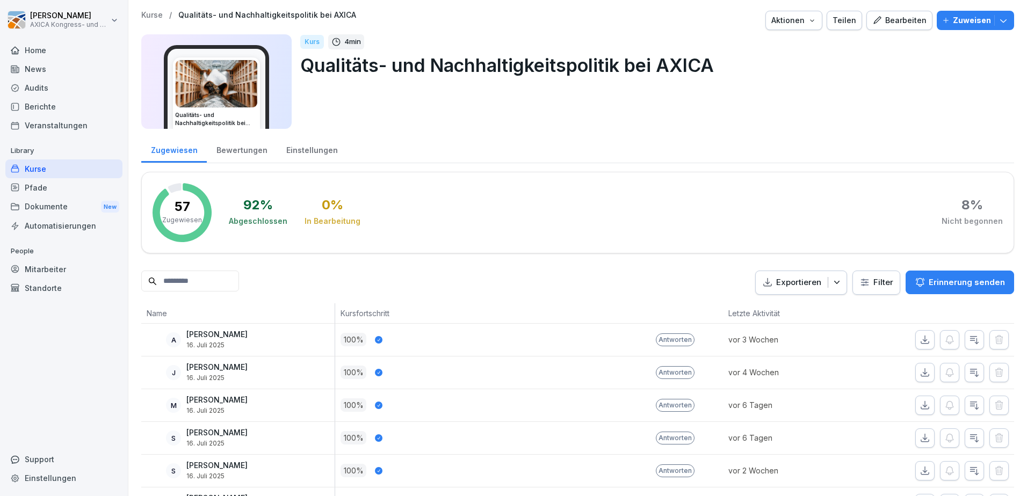
click at [229, 151] on div "Bewertungen" at bounding box center [242, 148] width 70 height 27
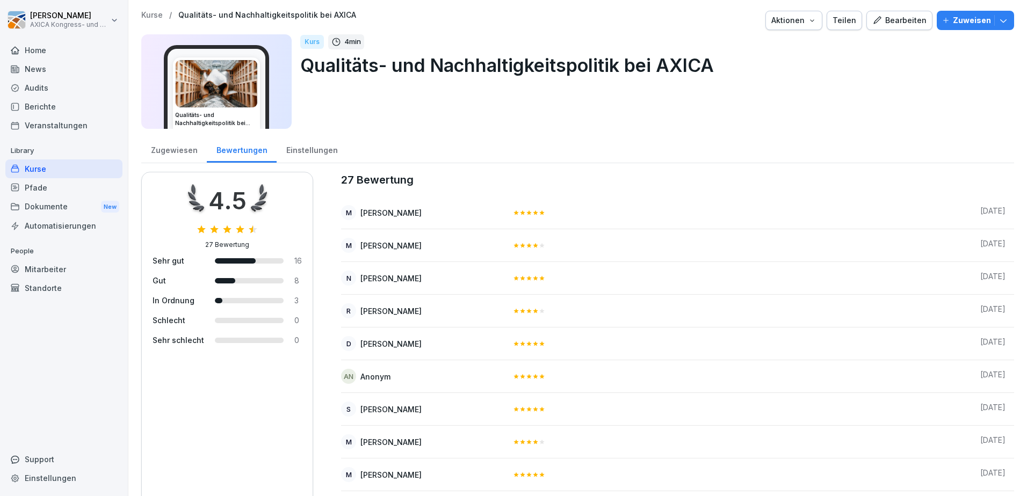
click at [185, 153] on div "Zugewiesen" at bounding box center [174, 148] width 66 height 27
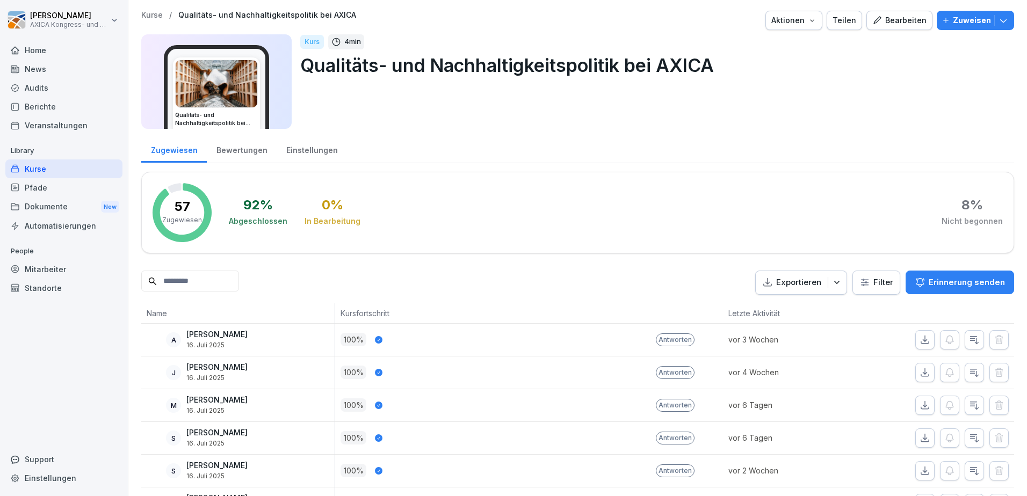
click at [38, 51] on div "Home" at bounding box center [63, 50] width 117 height 19
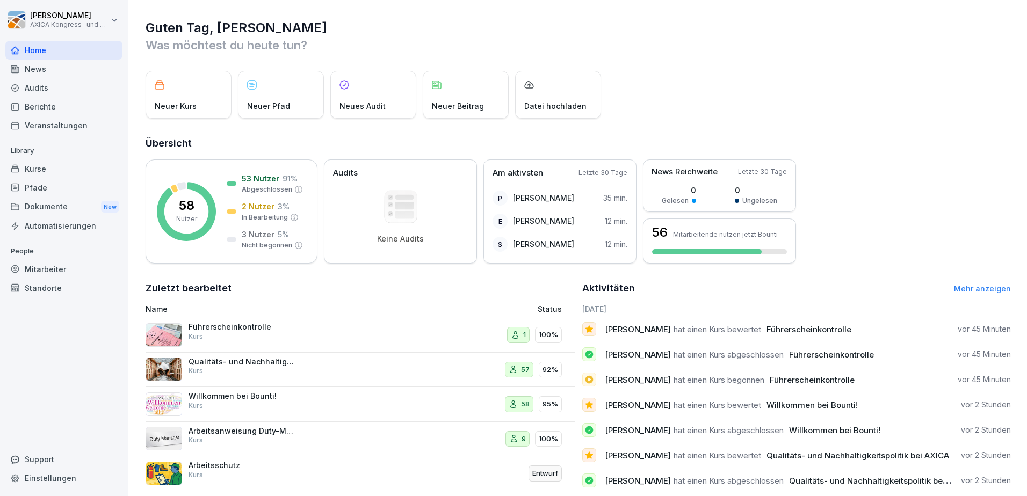
click at [248, 400] on p "Willkommen bei Bounti!" at bounding box center [242, 397] width 107 height 10
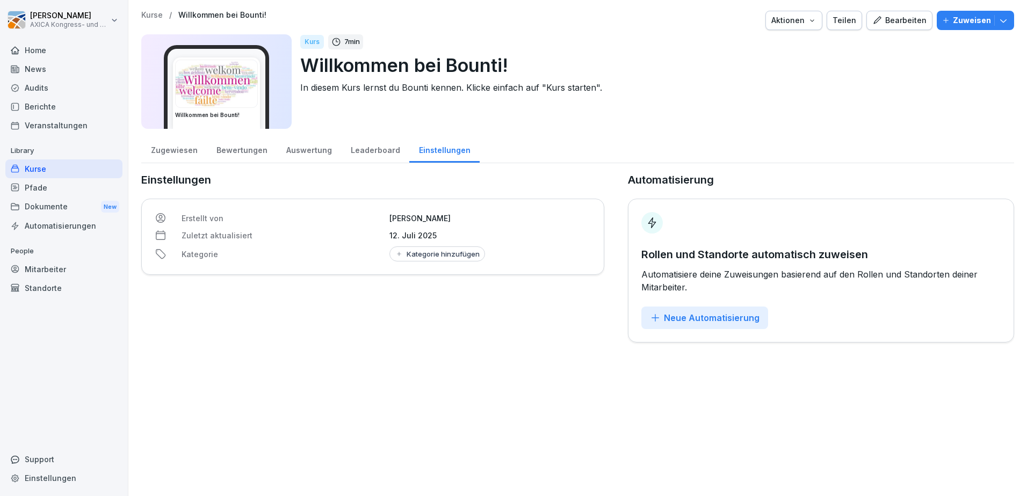
click at [170, 154] on div "Zugewiesen" at bounding box center [174, 148] width 66 height 27
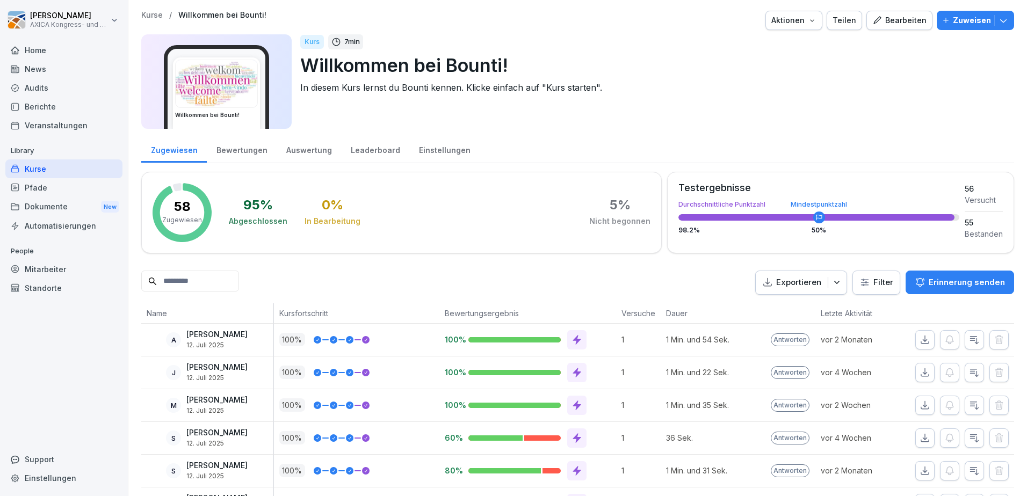
click at [54, 193] on div "Pfade" at bounding box center [63, 187] width 117 height 19
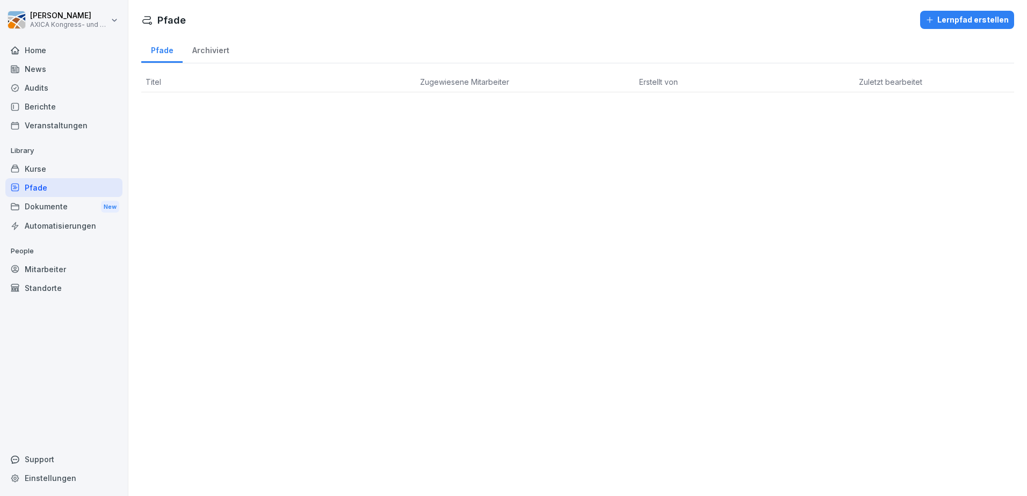
click at [54, 168] on div "Kurse" at bounding box center [63, 169] width 117 height 19
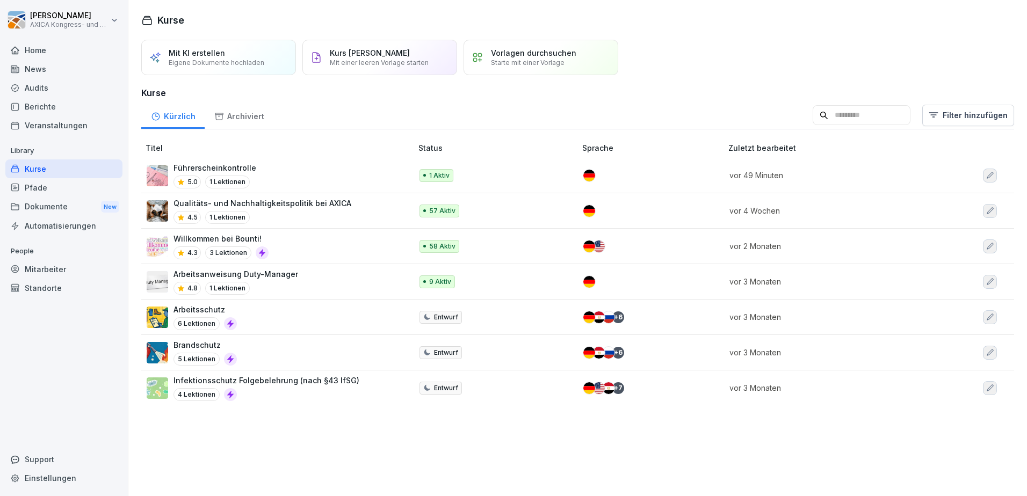
click at [987, 318] on icon "button" at bounding box center [990, 317] width 7 height 7
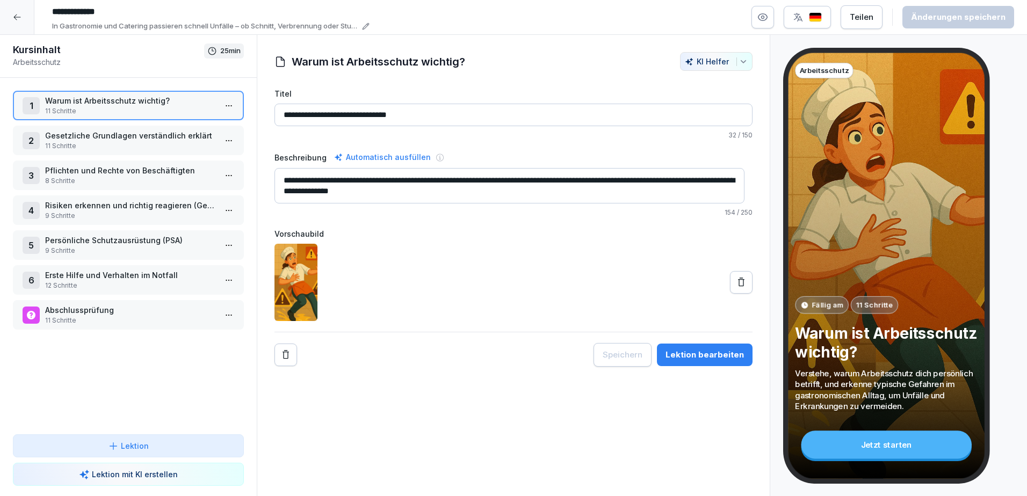
click at [25, 18] on div at bounding box center [17, 17] width 34 height 34
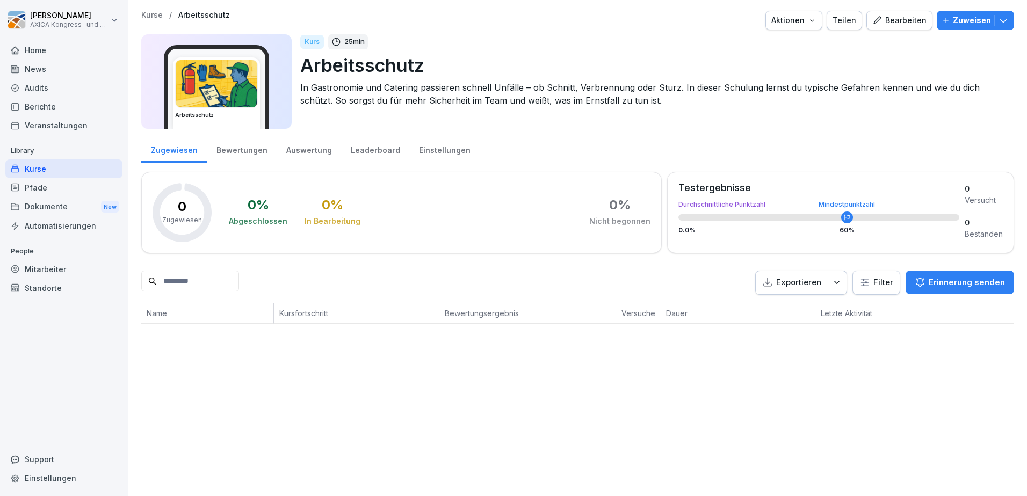
click at [55, 207] on div "Dokumente New" at bounding box center [63, 207] width 117 height 20
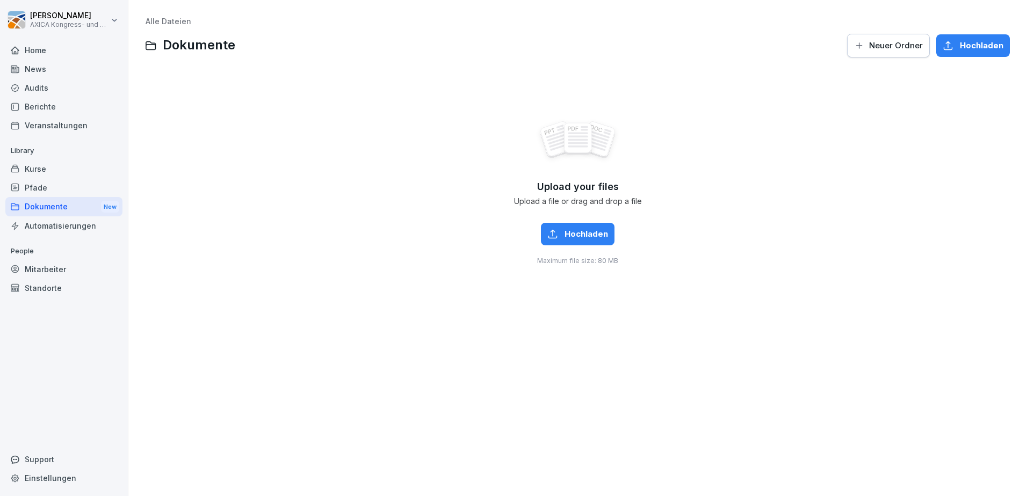
click at [48, 169] on div "Kurse" at bounding box center [63, 169] width 117 height 19
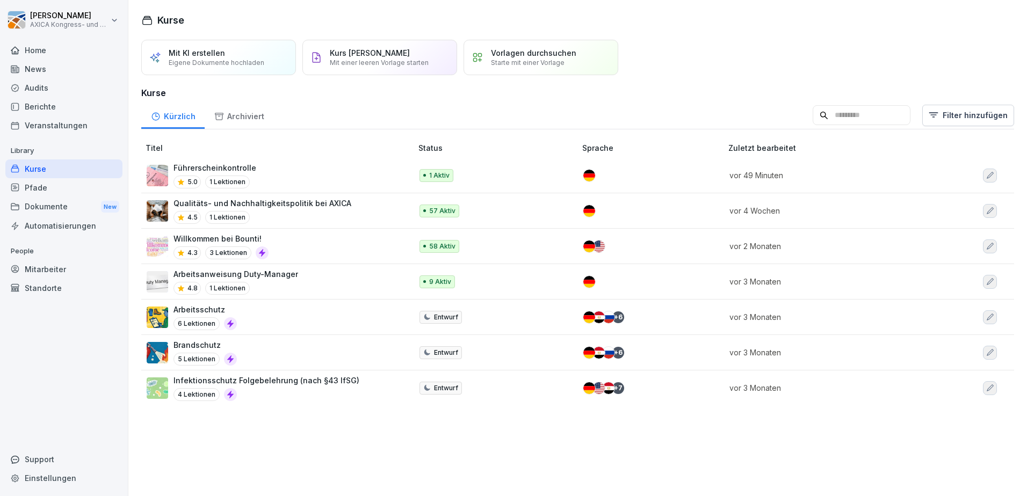
click at [254, 322] on div "Arbeitsschutz 6 Lektionen" at bounding box center [274, 317] width 255 height 26
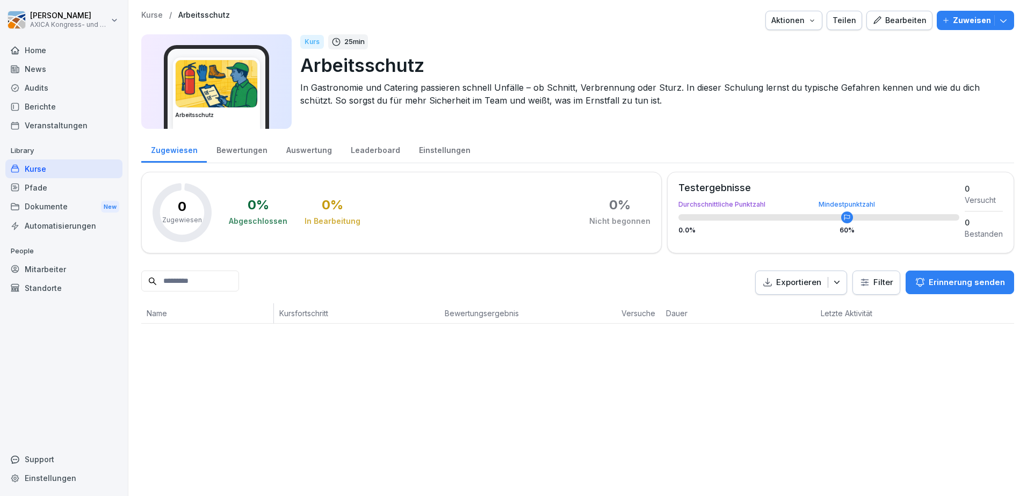
click at [808, 20] on icon "button" at bounding box center [812, 20] width 9 height 9
click at [757, 117] on p "Kurs löschen" at bounding box center [745, 119] width 46 height 10
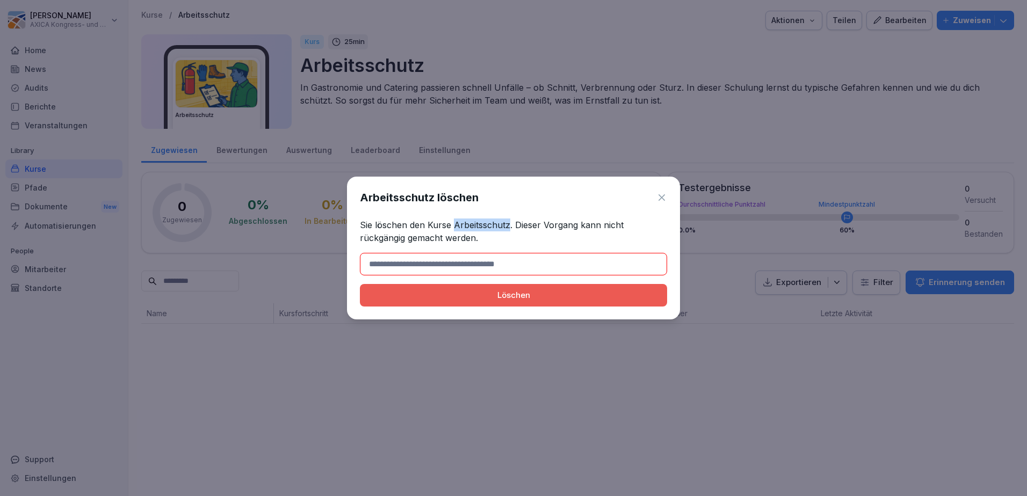
drag, startPoint x: 508, startPoint y: 223, endPoint x: 454, endPoint y: 224, distance: 53.2
click at [454, 224] on p "Sie löschen den Kurse Arbeitsschutz. Dieser Vorgang kann nicht rückgängig gemac…" at bounding box center [513, 232] width 307 height 26
copy p "Arbeitsschutz"
click at [402, 264] on input at bounding box center [513, 264] width 307 height 23
paste input "**********"
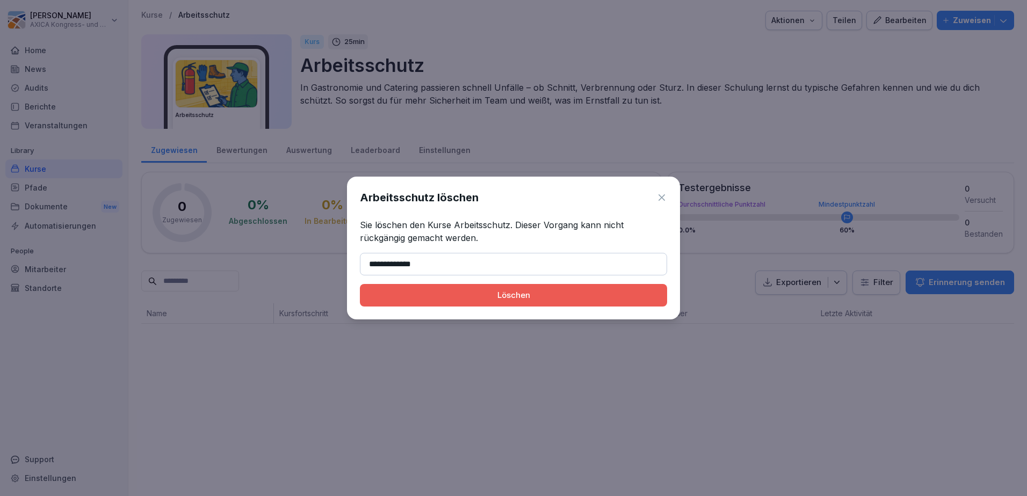
type input "**********"
click at [451, 295] on div "Löschen" at bounding box center [513, 296] width 290 height 12
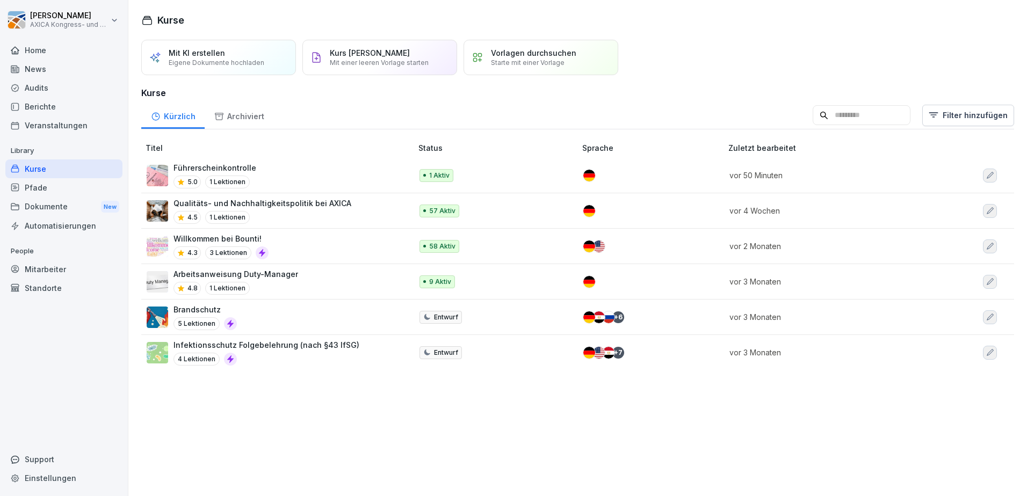
click at [281, 319] on div "Brandschutz 5 Lektionen" at bounding box center [274, 317] width 255 height 26
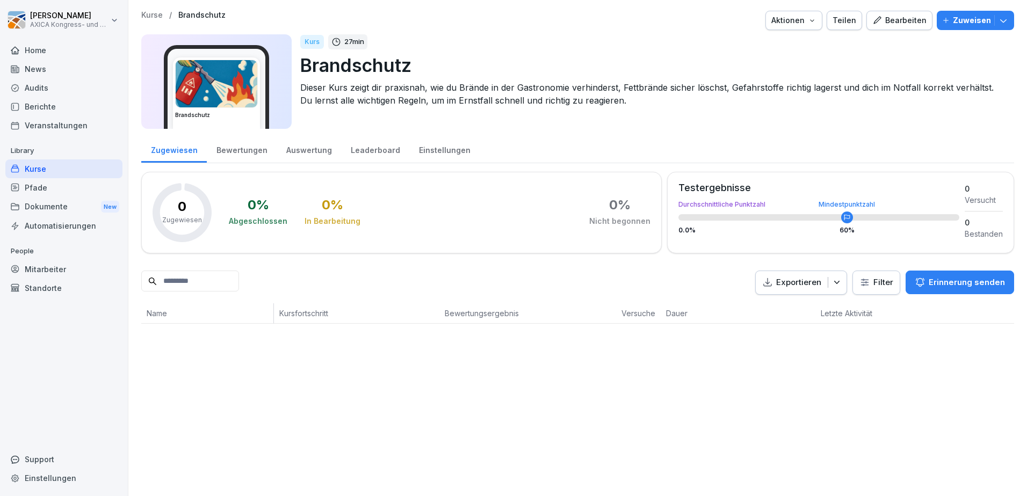
click at [808, 21] on icon "button" at bounding box center [812, 20] width 9 height 9
click at [762, 119] on p "Kurs löschen" at bounding box center [745, 119] width 46 height 10
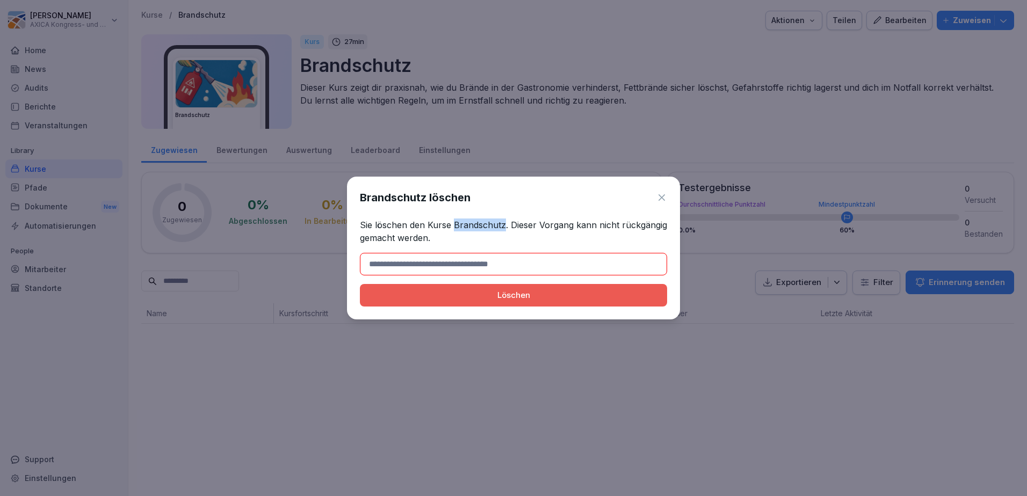
drag, startPoint x: 451, startPoint y: 226, endPoint x: 503, endPoint y: 227, distance: 51.6
click at [503, 227] on p "Sie löschen den Kurse Brandschutz. Dieser Vorgang kann nicht rückgängig gemacht…" at bounding box center [513, 232] width 307 height 26
copy p "Brandschutz"
click at [382, 258] on input at bounding box center [513, 264] width 307 height 23
paste input "**********"
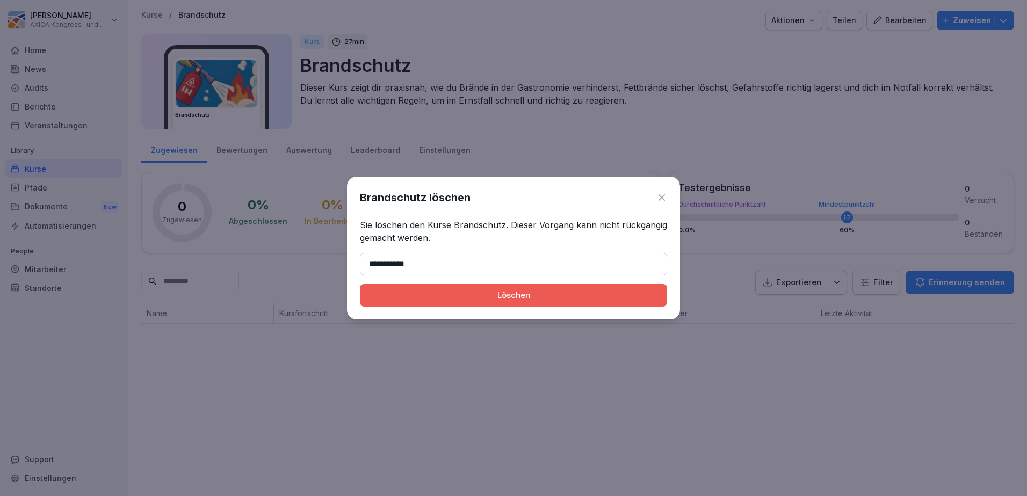
type input "**********"
click at [513, 296] on div "Löschen" at bounding box center [513, 296] width 290 height 12
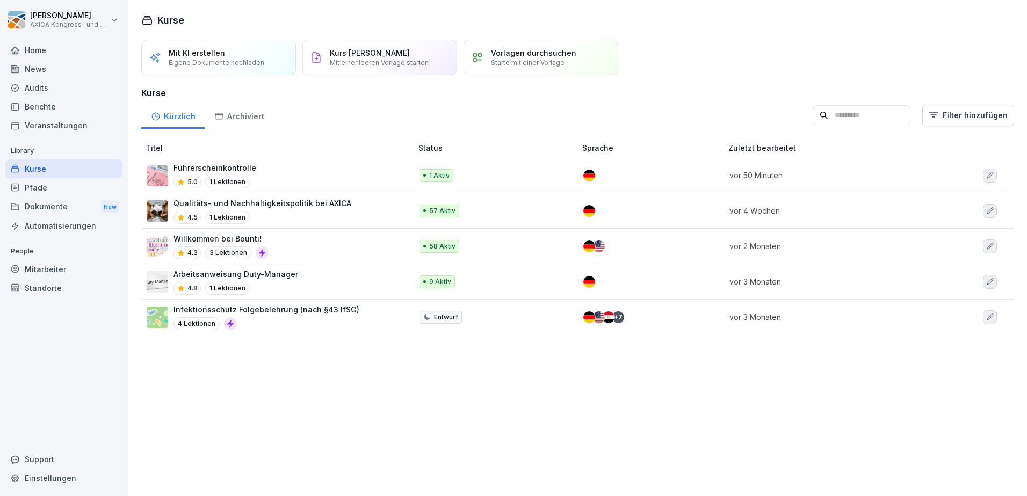
click at [345, 312] on p "Infektionsschutz Folgebelehrung (nach §43 IfSG)" at bounding box center [266, 309] width 186 height 11
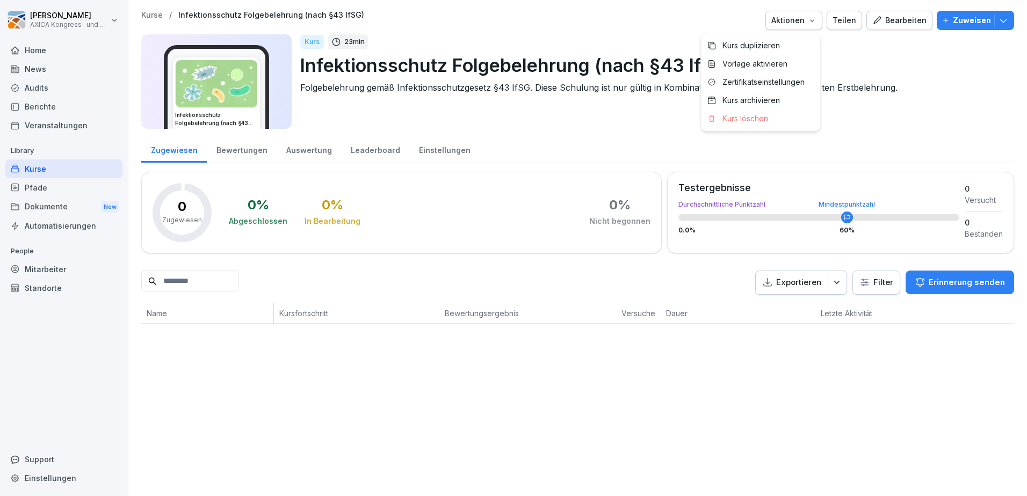
click at [808, 20] on icon "button" at bounding box center [812, 20] width 9 height 9
click at [768, 119] on p "Kurs löschen" at bounding box center [745, 119] width 46 height 10
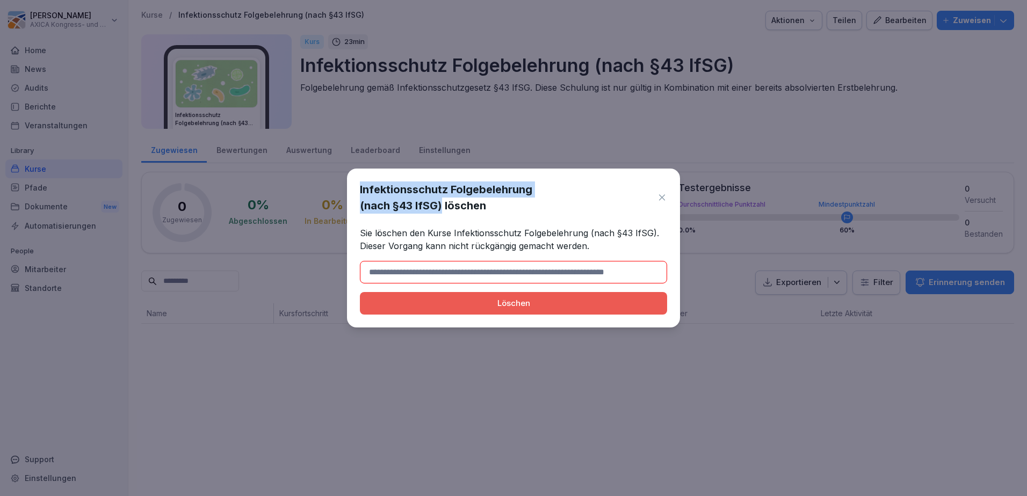
drag, startPoint x: 442, startPoint y: 205, endPoint x: 359, endPoint y: 197, distance: 82.6
click at [359, 197] on div "Infektionsschutz Folgebelehrung (nach §43 IfSG) löschen Sie löschen den Kurse I…" at bounding box center [513, 248] width 333 height 159
copy h1 "Infektionsschutz Folgebelehrung (nach §43 IfSG)"
click at [403, 272] on input at bounding box center [513, 272] width 307 height 23
paste input "**********"
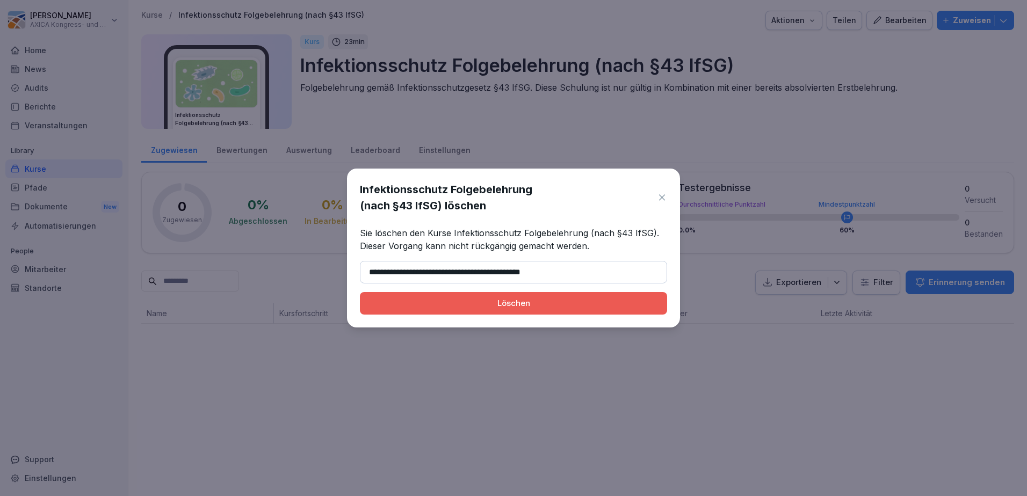
type input "**********"
click at [458, 300] on div "Löschen" at bounding box center [513, 304] width 290 height 12
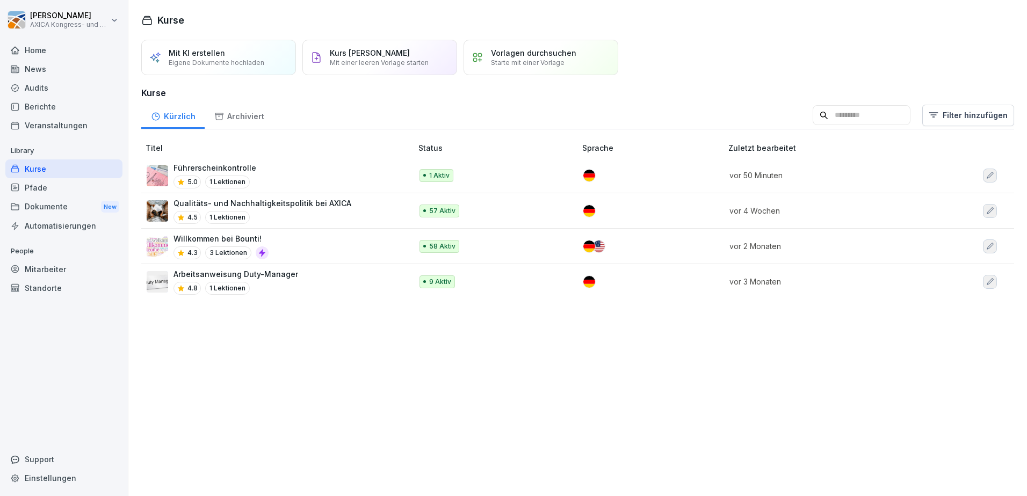
click at [357, 280] on div "Arbeitsanweisung Duty-Manager 4.8 1 Lektionen" at bounding box center [274, 282] width 255 height 26
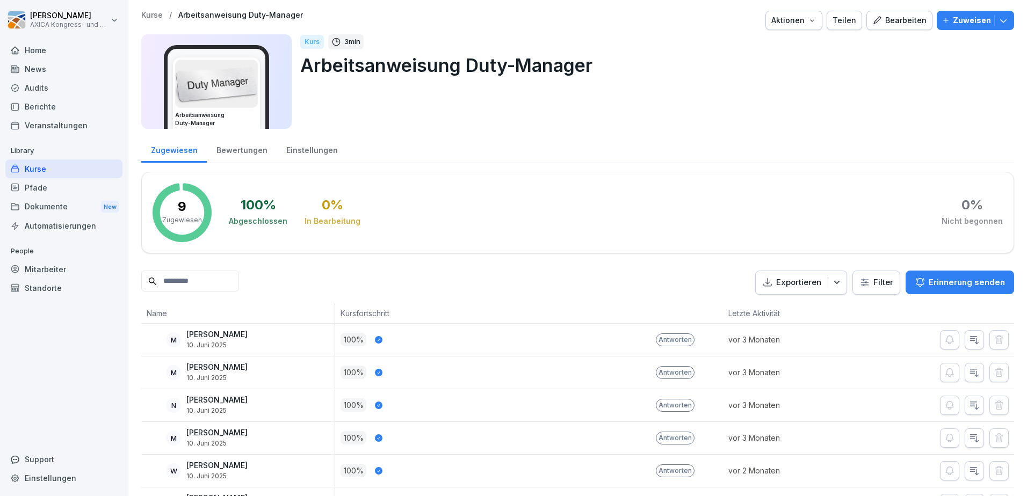
click at [47, 172] on div "Kurse" at bounding box center [63, 169] width 117 height 19
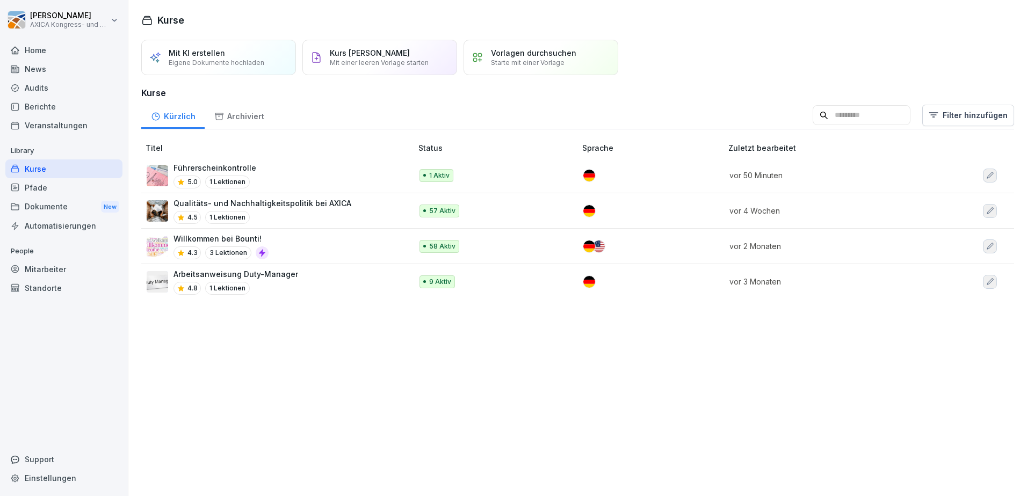
click at [493, 362] on div "Mit KI erstellen Eigene Dokumente hochladen Kurs manuell erstellen Mit einer le…" at bounding box center [577, 265] width 899 height 462
click at [384, 346] on div "Mit KI erstellen Eigene Dokumente hochladen Kurs manuell erstellen Mit einer le…" at bounding box center [577, 265] width 899 height 462
click at [467, 353] on div "Mit KI erstellen Eigene Dokumente hochladen Kurs manuell erstellen Mit einer le…" at bounding box center [577, 265] width 899 height 462
click at [250, 120] on div "Archiviert" at bounding box center [239, 115] width 69 height 27
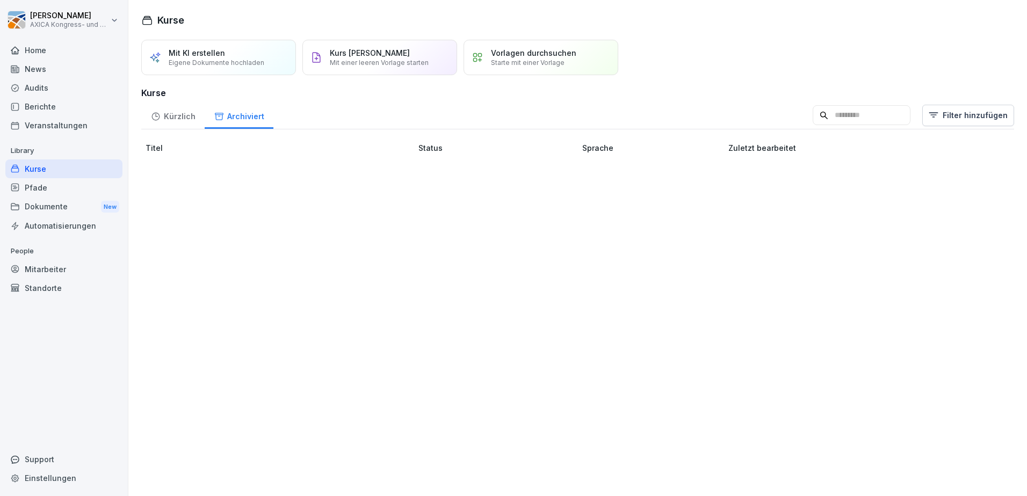
click at [166, 117] on div "Kürzlich" at bounding box center [172, 115] width 63 height 27
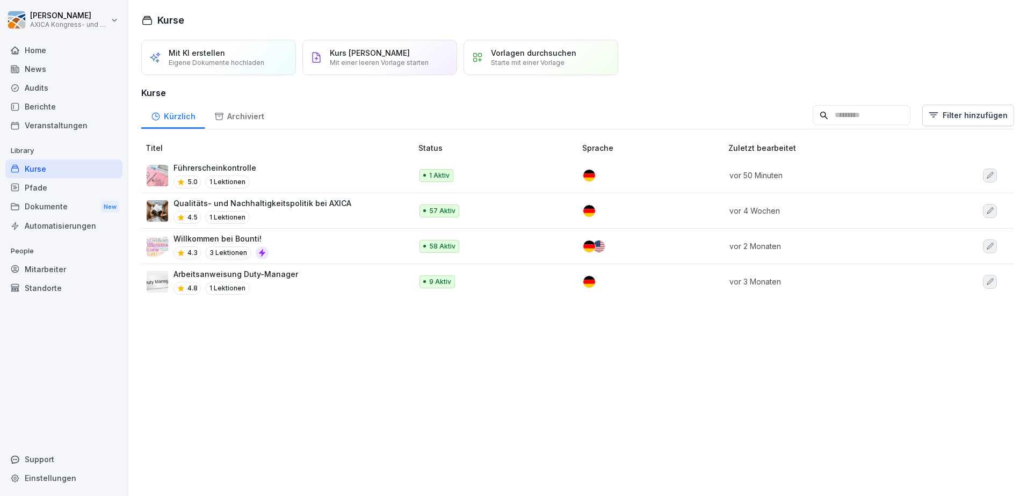
click at [634, 372] on div "Mit KI erstellen Eigene Dokumente hochladen Kurs manuell erstellen Mit einer le…" at bounding box center [577, 265] width 899 height 462
